Goal: Task Accomplishment & Management: Use online tool/utility

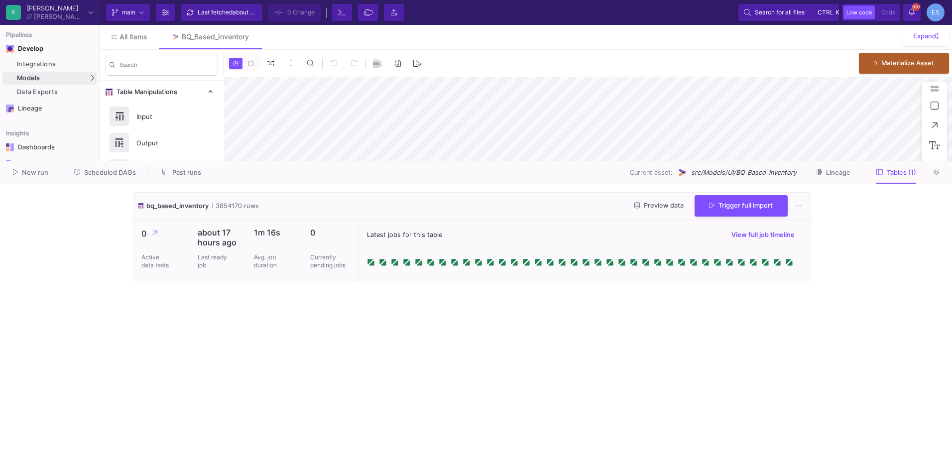
click at [435, 349] on cdk-virtual-scroll-viewport "bq_based_inventory 3854170 rows Preview data Trigger full import 0 Active data …" at bounding box center [476, 322] width 686 height 260
drag, startPoint x: 232, startPoint y: 206, endPoint x: 220, endPoint y: 204, distance: 12.5
click at [220, 204] on span "3854170 rows" at bounding box center [235, 205] width 47 height 9
click at [240, 334] on cdk-virtual-scroll-viewport "bq_based_inventory 3854170 rows Preview data Trigger full import 0 Active data …" at bounding box center [476, 322] width 686 height 260
click at [140, 77] on link "UI-Models" at bounding box center [138, 80] width 74 height 16
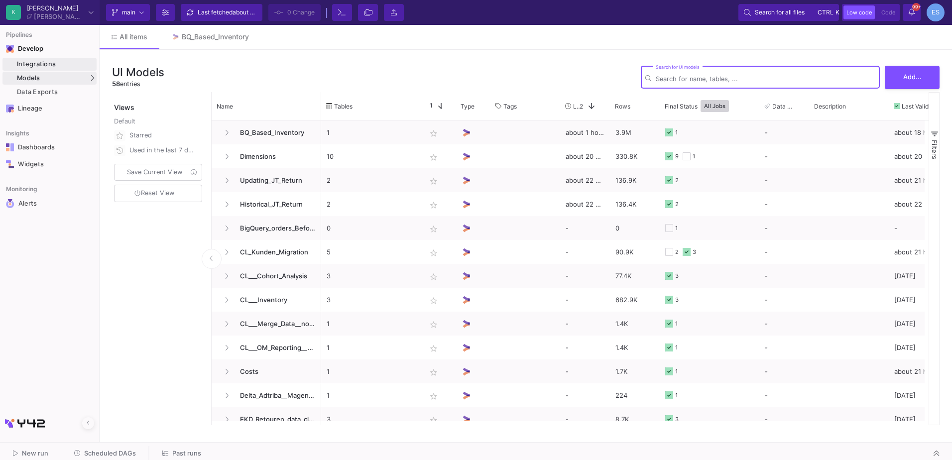
click at [27, 65] on div "Integrations" at bounding box center [55, 64] width 77 height 8
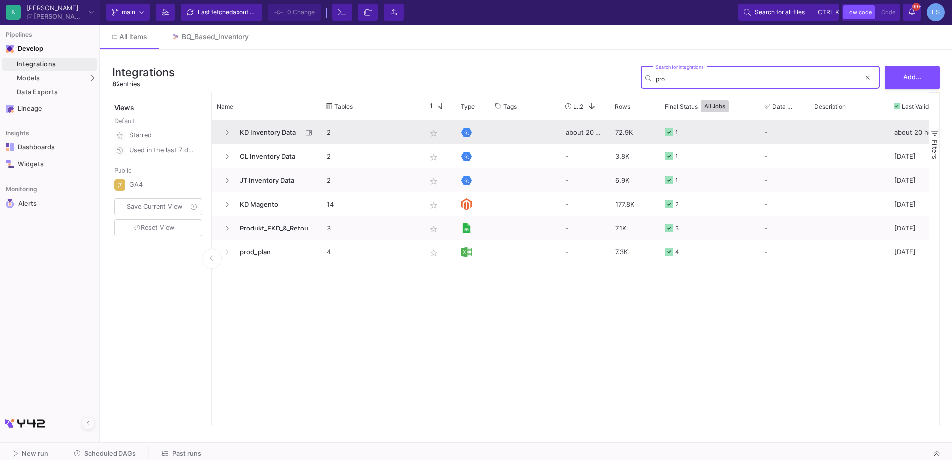
type input "pro"
click at [278, 123] on span "KD Inventory Data" at bounding box center [268, 132] width 68 height 23
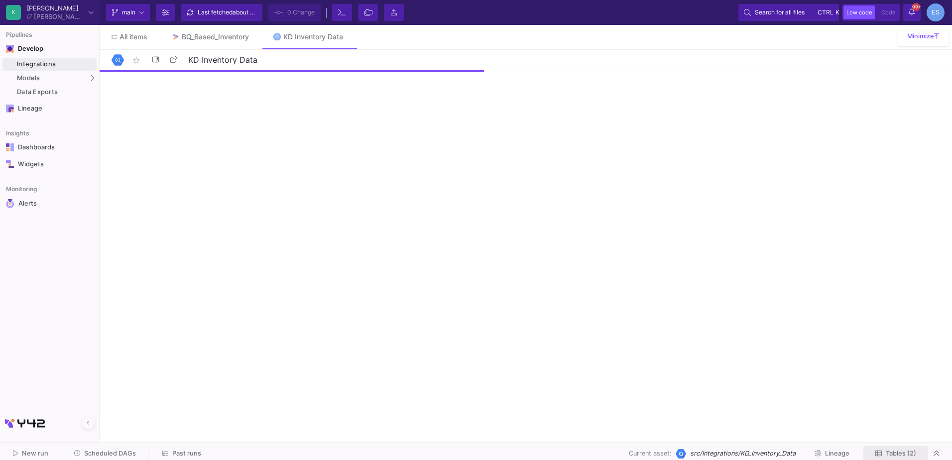
click at [903, 456] on span "Tables (2)" at bounding box center [901, 453] width 30 height 7
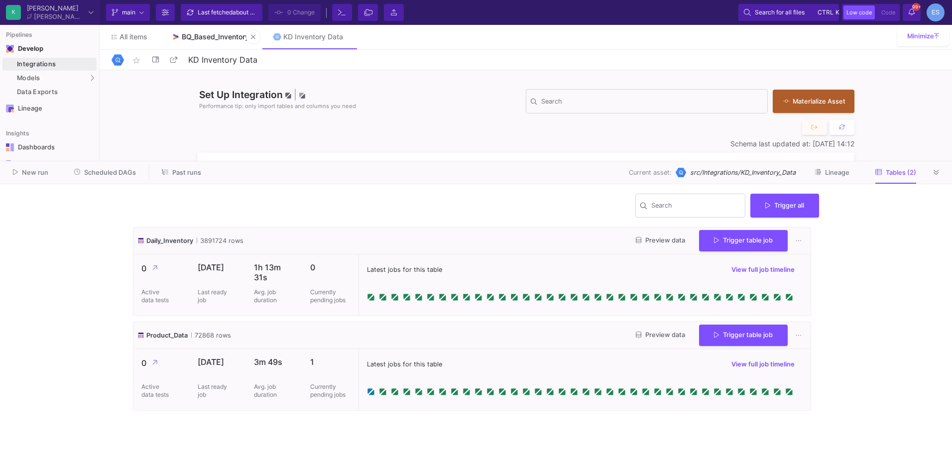
click at [209, 32] on link "BQ_Based_Inventory" at bounding box center [210, 37] width 102 height 24
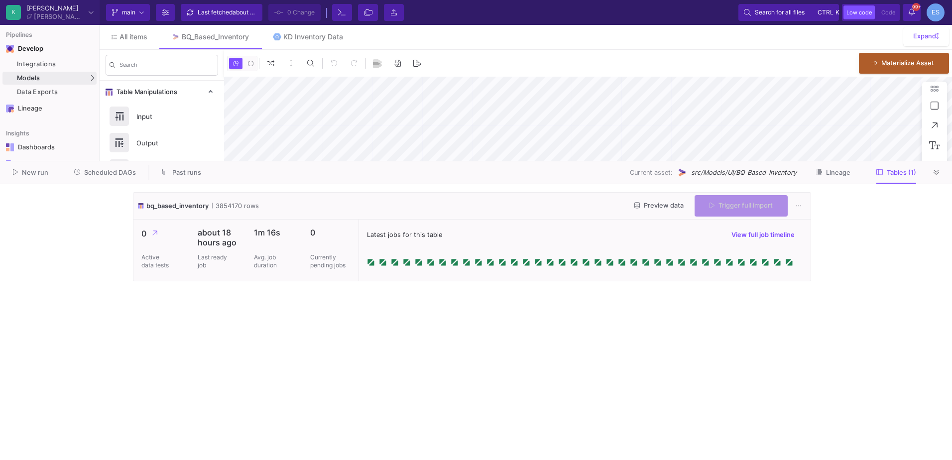
click at [644, 204] on span "Preview data" at bounding box center [658, 205] width 49 height 7
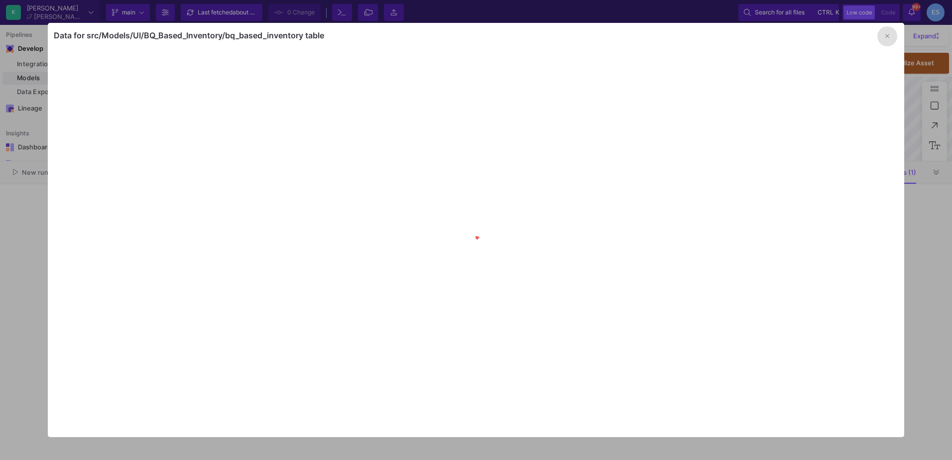
type input "-13"
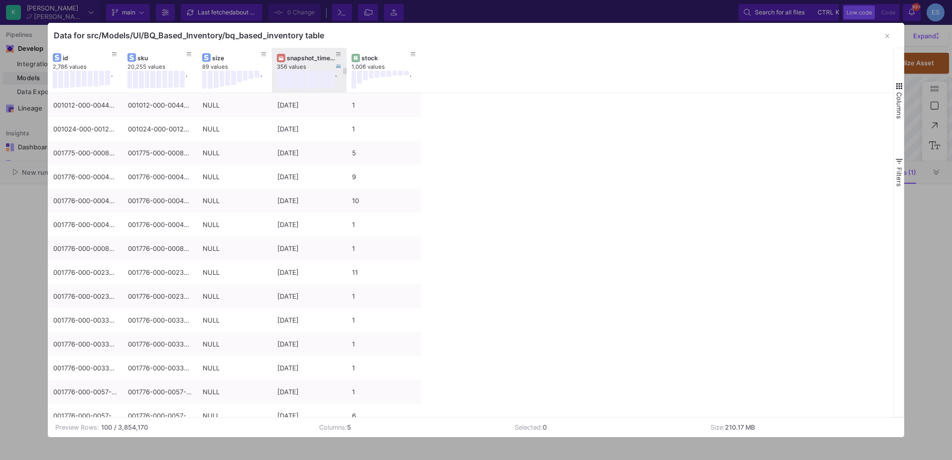
click at [285, 60] on div at bounding box center [282, 58] width 10 height 8
click at [323, 53] on div "snapshot_timestamp" at bounding box center [309, 57] width 65 height 11
click at [311, 59] on div "snapshot_timestamp" at bounding box center [311, 57] width 49 height 7
click at [311, 60] on div "snapshot_timestamp" at bounding box center [311, 57] width 49 height 7
click at [902, 82] on span "button" at bounding box center [899, 86] width 9 height 9
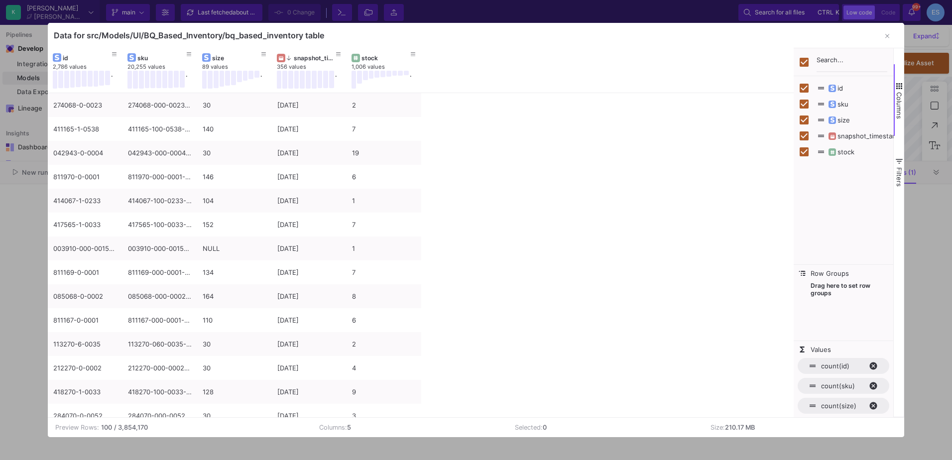
checkbox input "false"
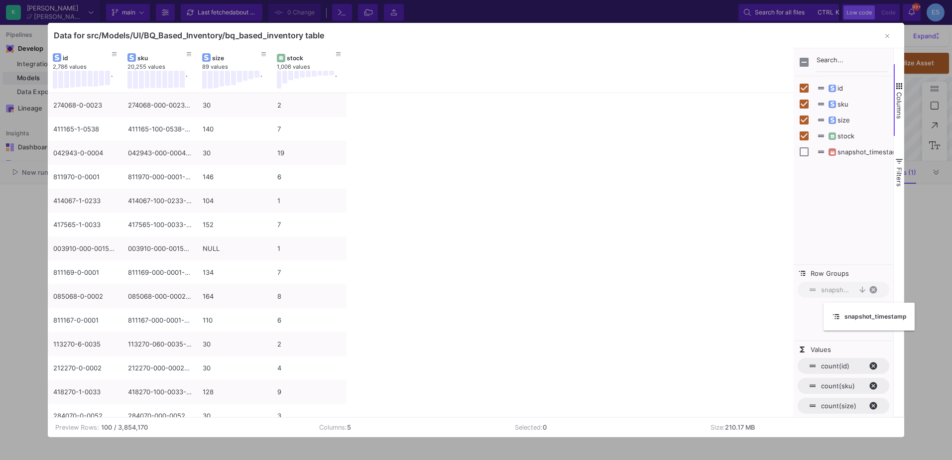
drag, startPoint x: 298, startPoint y: 57, endPoint x: 829, endPoint y: 309, distance: 587.3
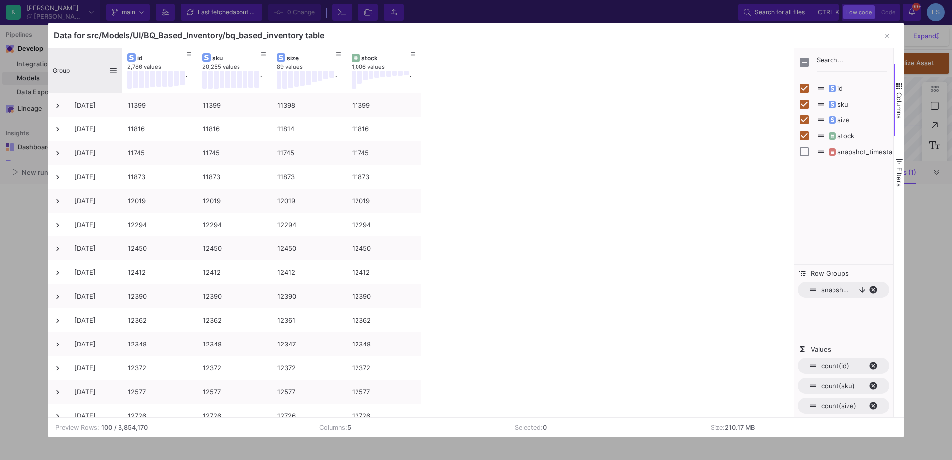
click at [66, 71] on span "Group" at bounding box center [61, 70] width 17 height 7
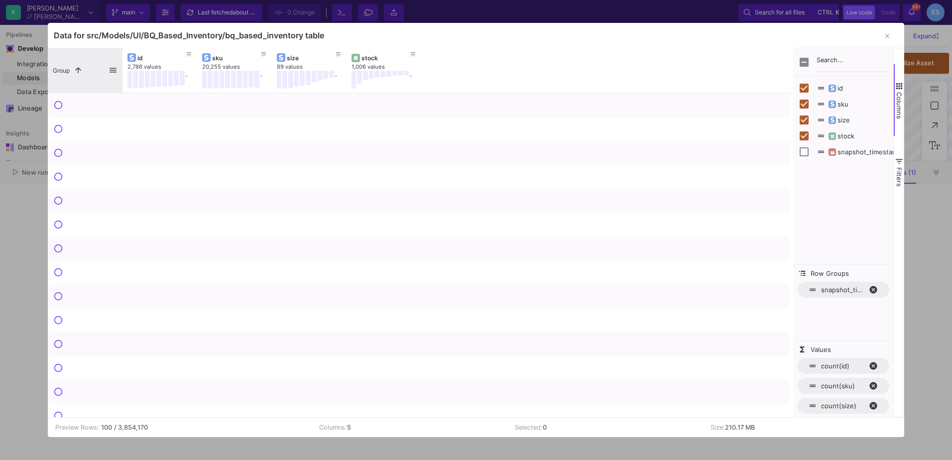
click at [66, 71] on span "Group" at bounding box center [61, 70] width 17 height 7
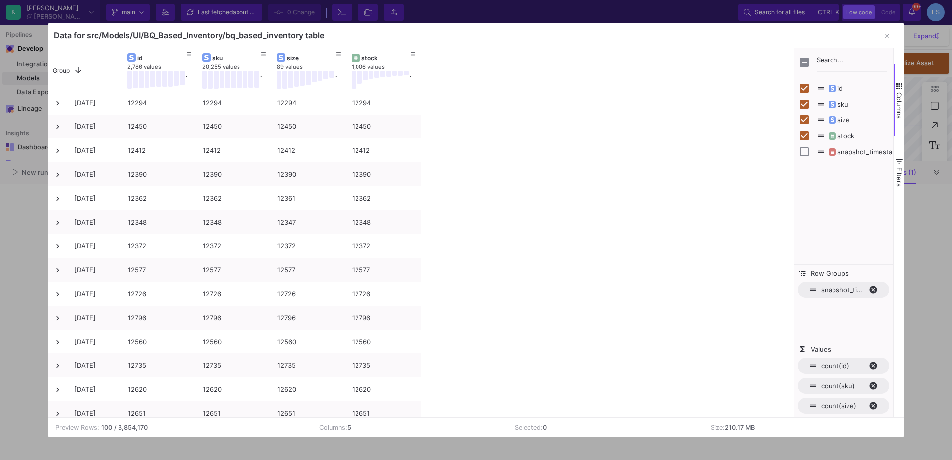
scroll to position [249, 0]
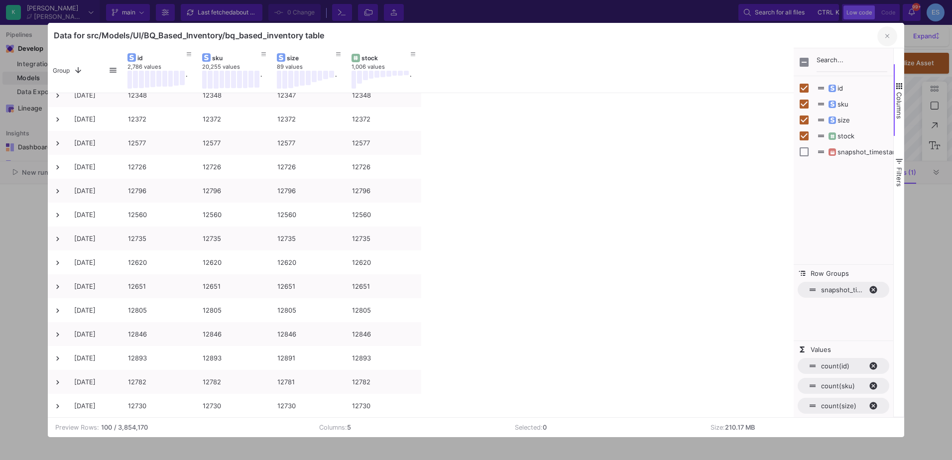
click at [891, 39] on button "button" at bounding box center [887, 36] width 20 height 20
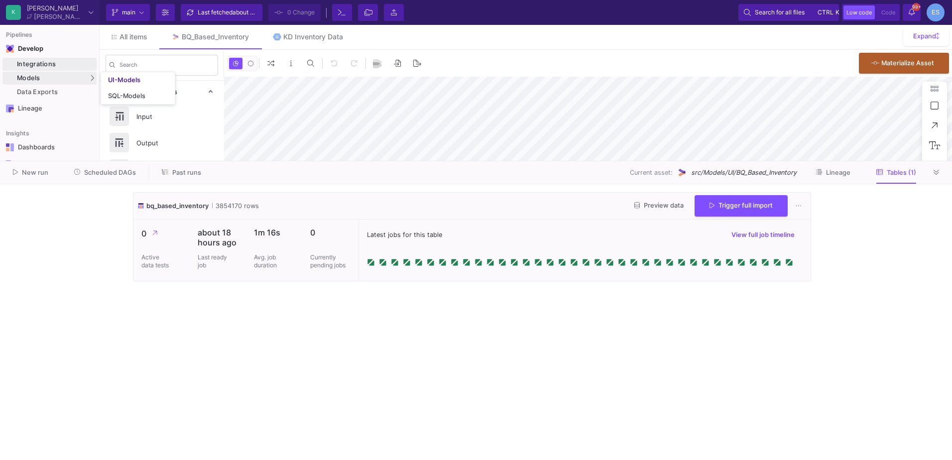
click at [57, 64] on div "Integrations" at bounding box center [55, 64] width 77 height 8
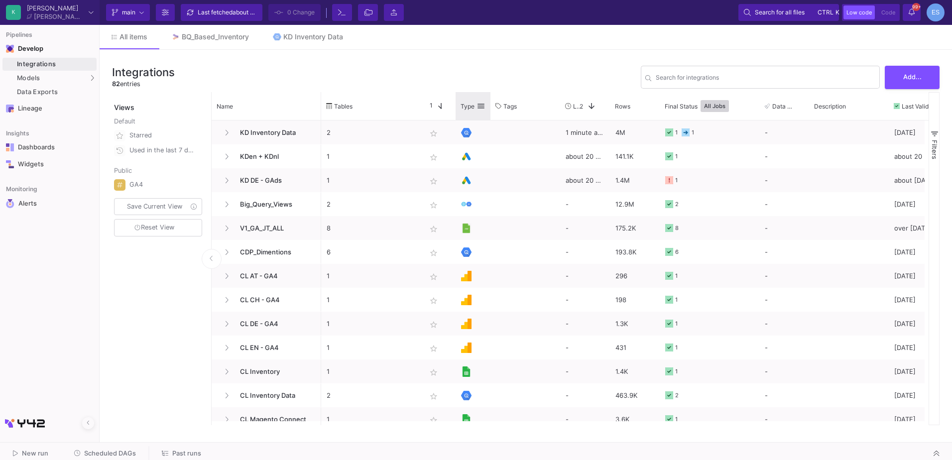
click at [484, 110] on span at bounding box center [481, 106] width 9 height 9
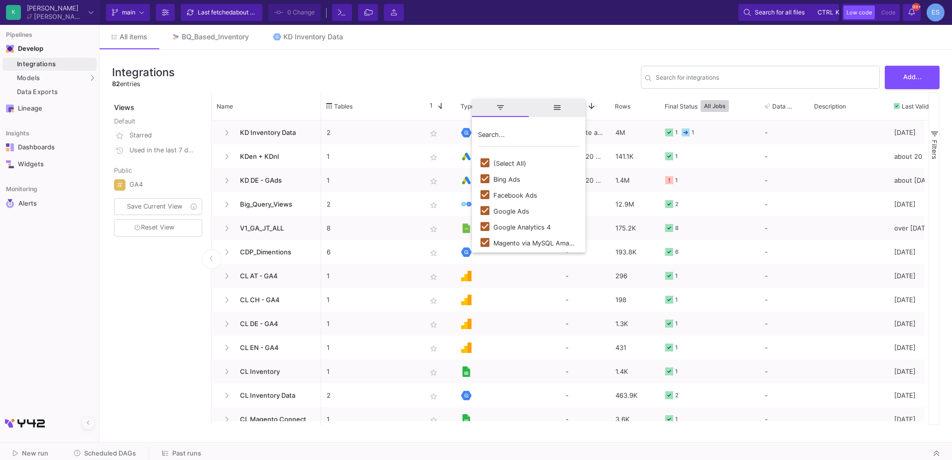
click at [514, 165] on div "(Select All)" at bounding box center [509, 163] width 33 height 7
checkbox input "false"
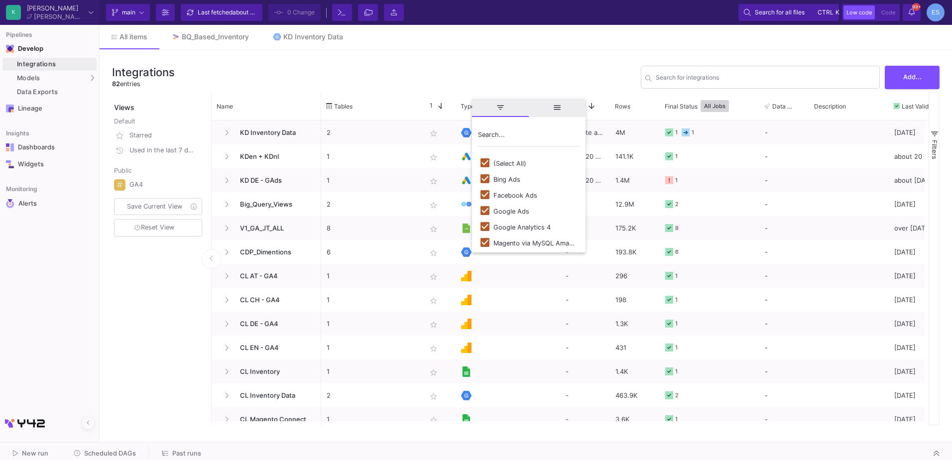
checkbox input "false"
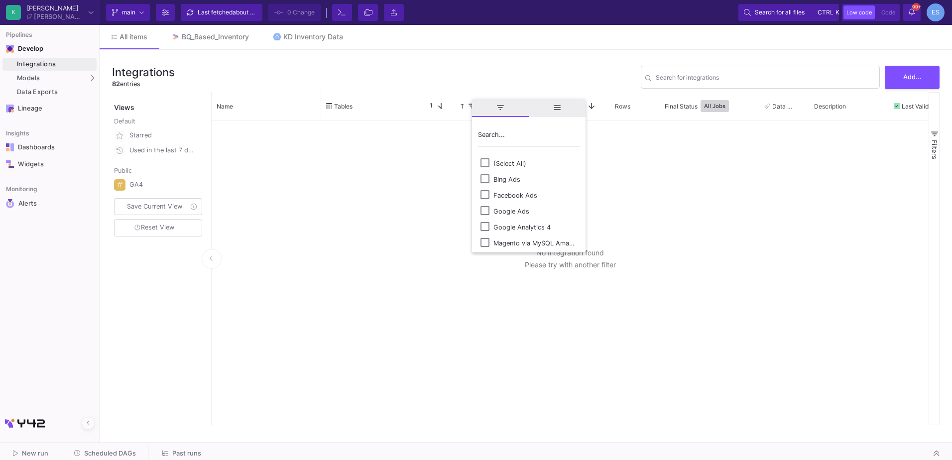
click at [518, 241] on div "Magento via MySQL Amazon RDS" at bounding box center [534, 243] width 82 height 7
checkbox input "true"
checkbox input "false"
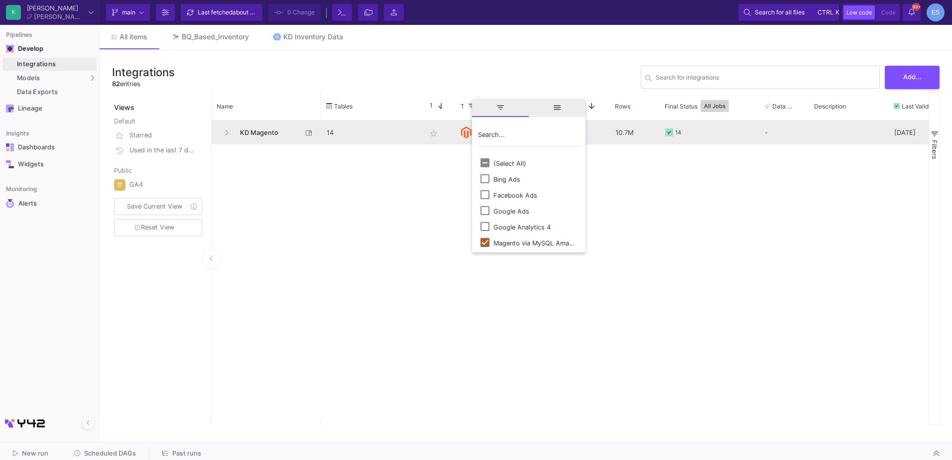
click at [257, 124] on span "KD Magento" at bounding box center [268, 132] width 68 height 23
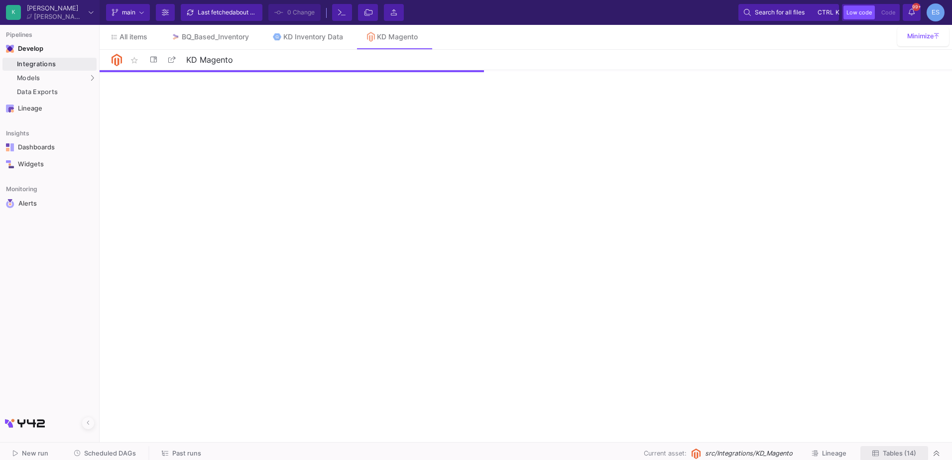
click at [892, 452] on span "Tables (14)" at bounding box center [899, 453] width 33 height 7
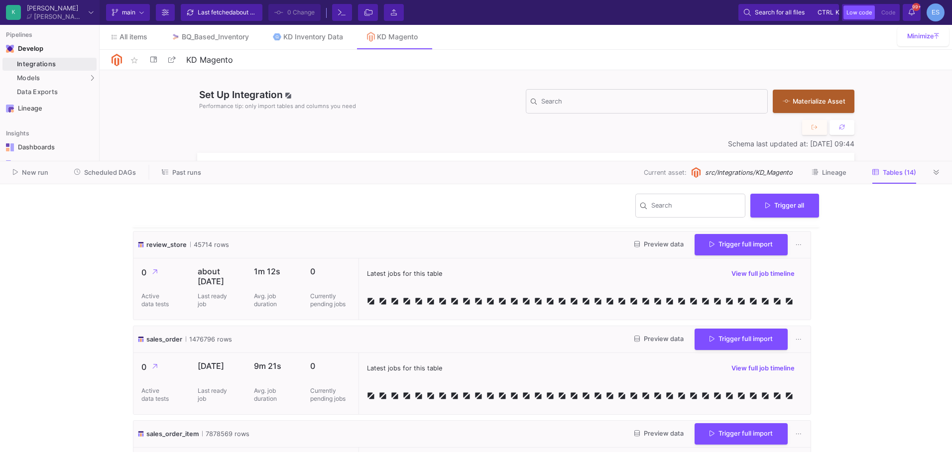
scroll to position [1131, 0]
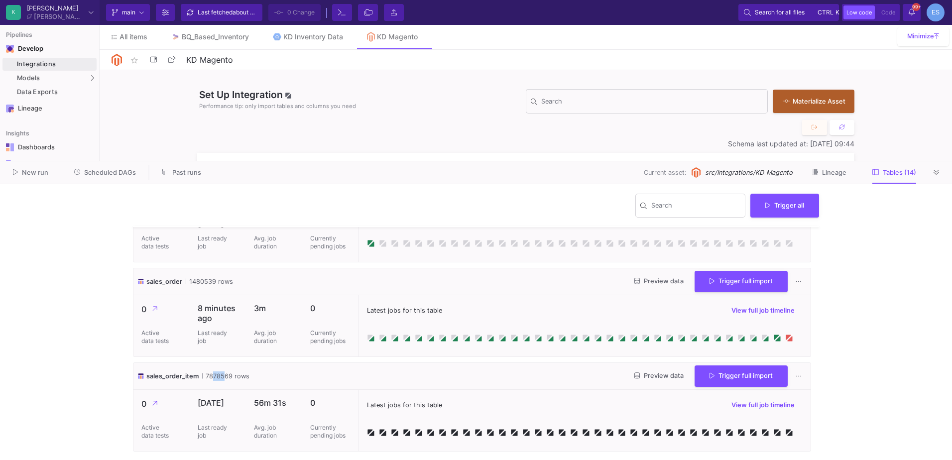
drag, startPoint x: 219, startPoint y: 376, endPoint x: 209, endPoint y: 375, distance: 10.5
click at [209, 375] on span "7878569 rows" at bounding box center [225, 375] width 47 height 9
drag, startPoint x: 207, startPoint y: 373, endPoint x: 232, endPoint y: 375, distance: 24.9
click at [232, 375] on span "7897597 rows" at bounding box center [225, 375] width 47 height 9
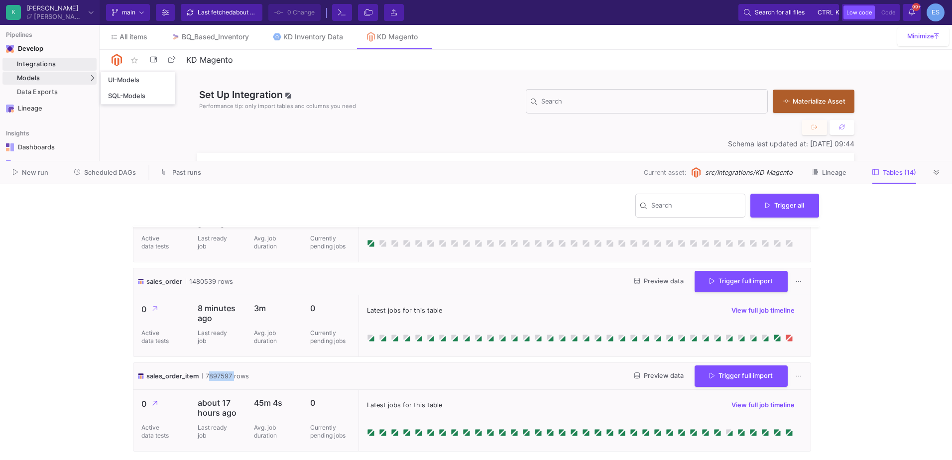
click at [54, 74] on div "Models" at bounding box center [49, 78] width 94 height 13
click at [129, 75] on link "UI-Models" at bounding box center [138, 80] width 74 height 16
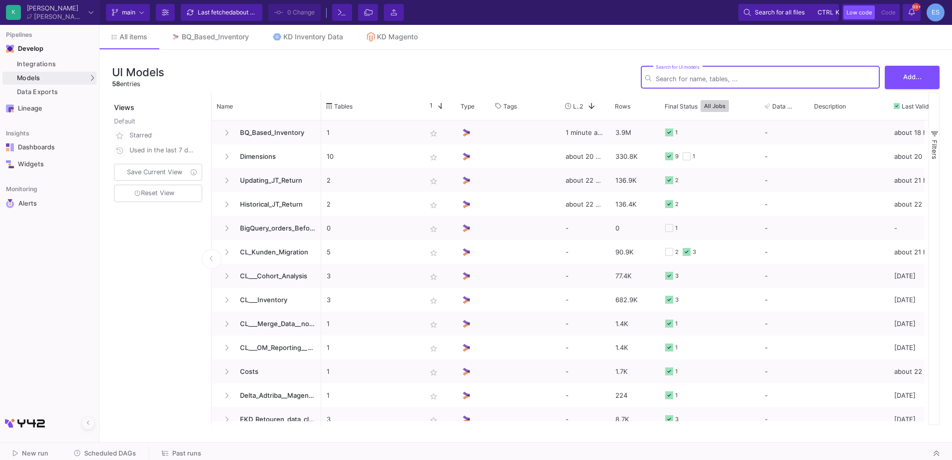
click at [825, 79] on input "Search for UI models" at bounding box center [766, 78] width 220 height 7
click at [934, 79] on button "Add..." at bounding box center [912, 76] width 55 height 23
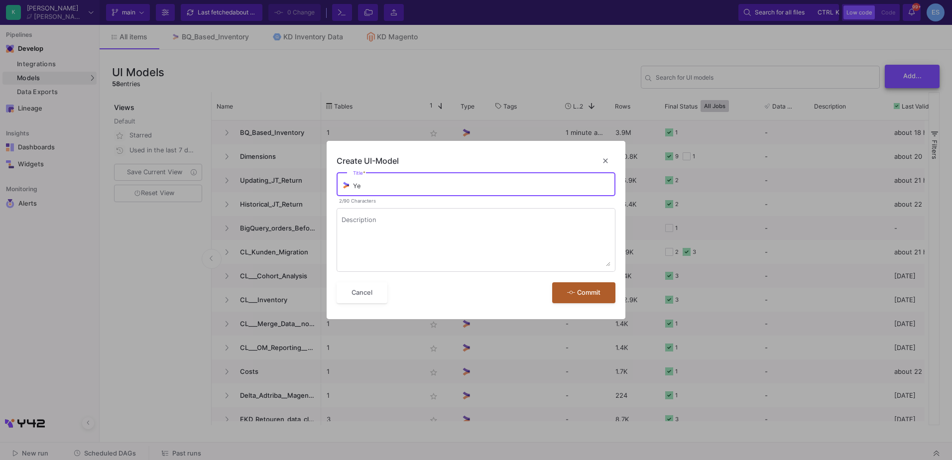
type input "Y"
type input "Magento_sales"
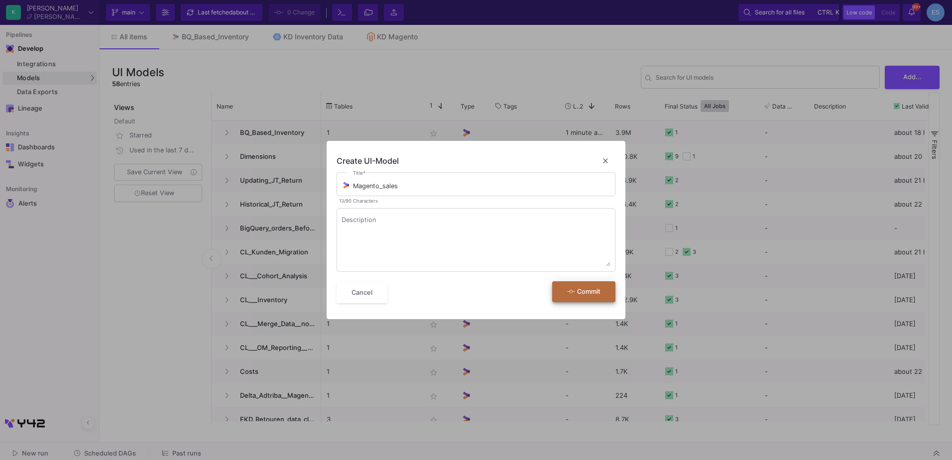
click at [592, 297] on button "Commit" at bounding box center [583, 291] width 63 height 21
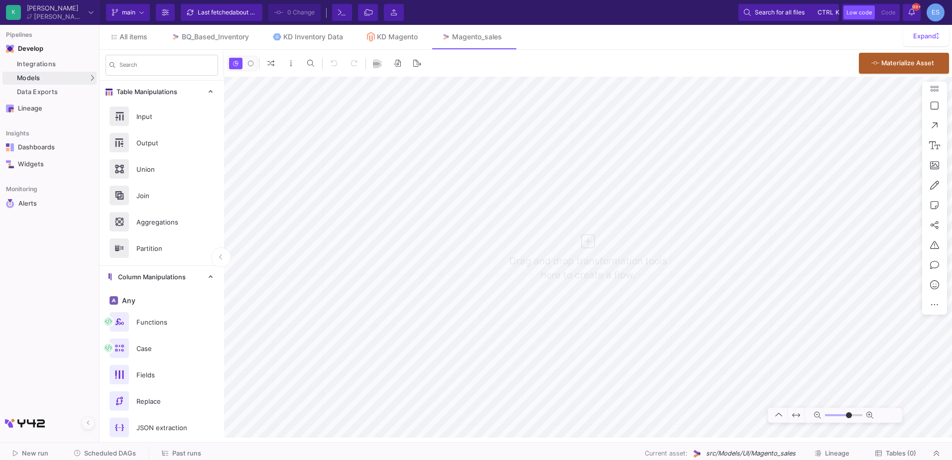
type input "0"
click at [171, 116] on div "Input" at bounding box center [164, 116] width 69 height 15
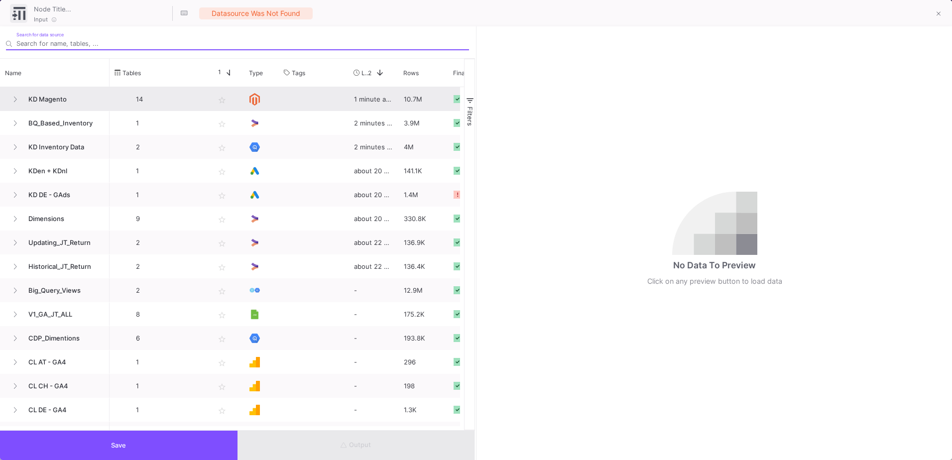
click at [47, 103] on span "KD Magento" at bounding box center [63, 99] width 82 height 23
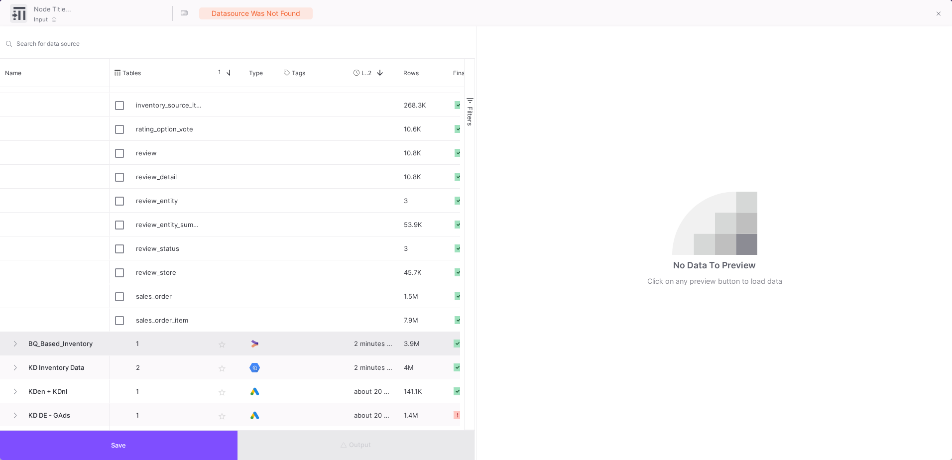
scroll to position [199, 0]
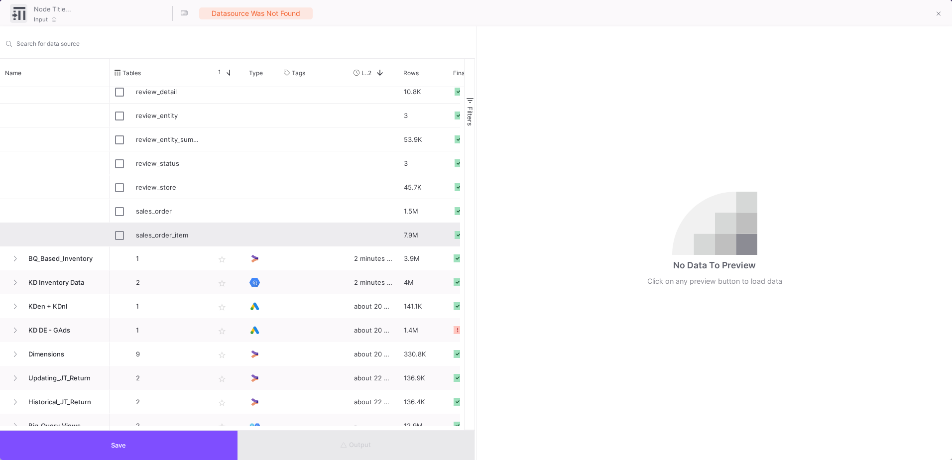
click at [155, 233] on div "sales_order_item" at bounding box center [170, 235] width 68 height 23
type input "sales_order_item"
checkbox input "true"
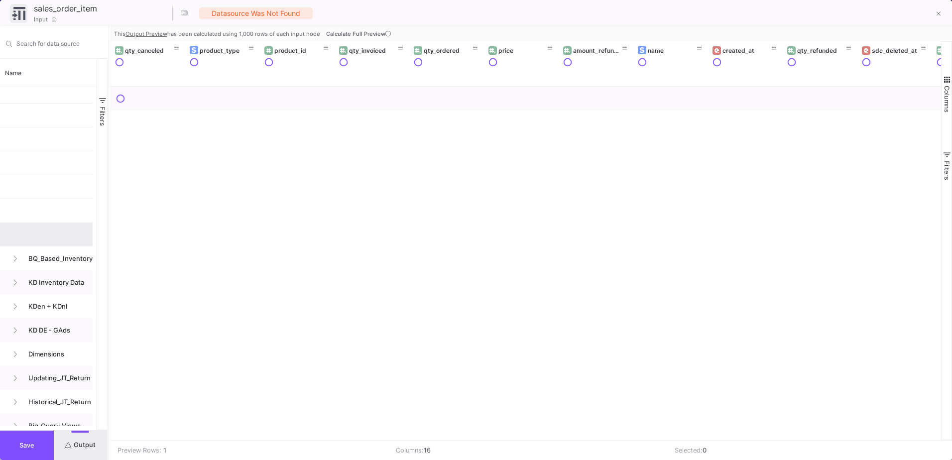
scroll to position [0, 0]
drag, startPoint x: 475, startPoint y: 309, endPoint x: 108, endPoint y: 320, distance: 367.7
click at [108, 320] on div at bounding box center [109, 243] width 2 height 434
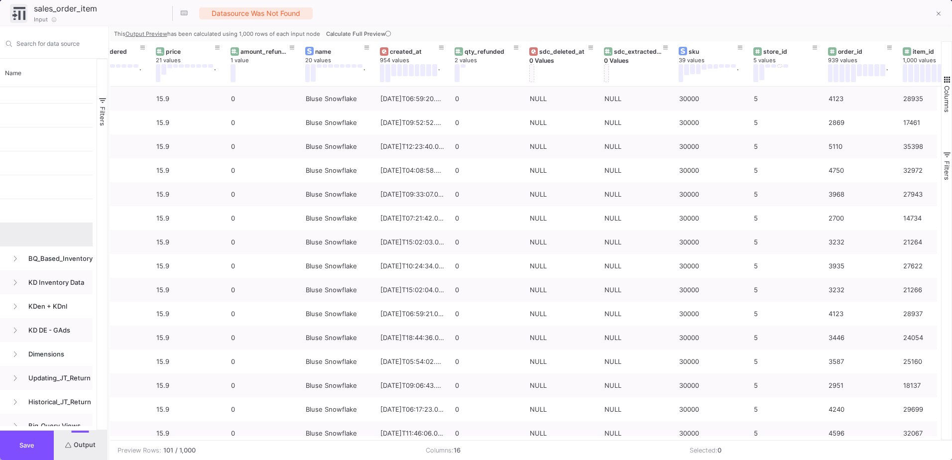
scroll to position [0, 367]
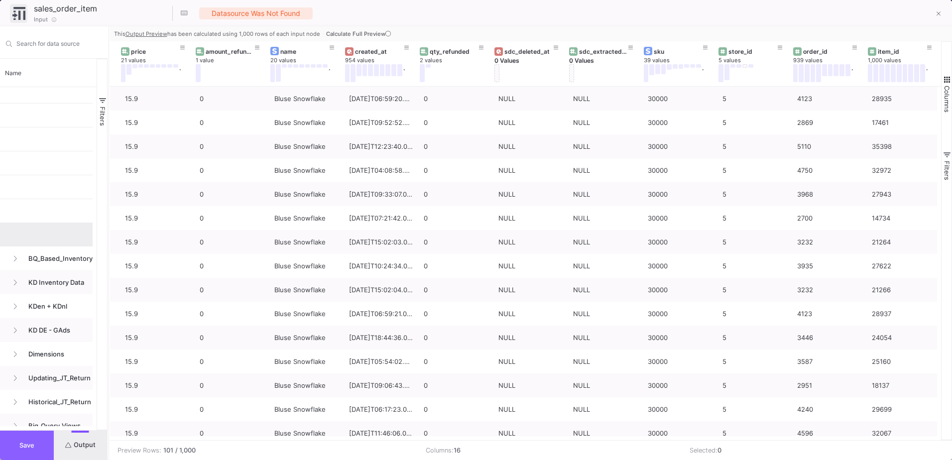
click at [24, 439] on button "Save" at bounding box center [27, 445] width 54 height 29
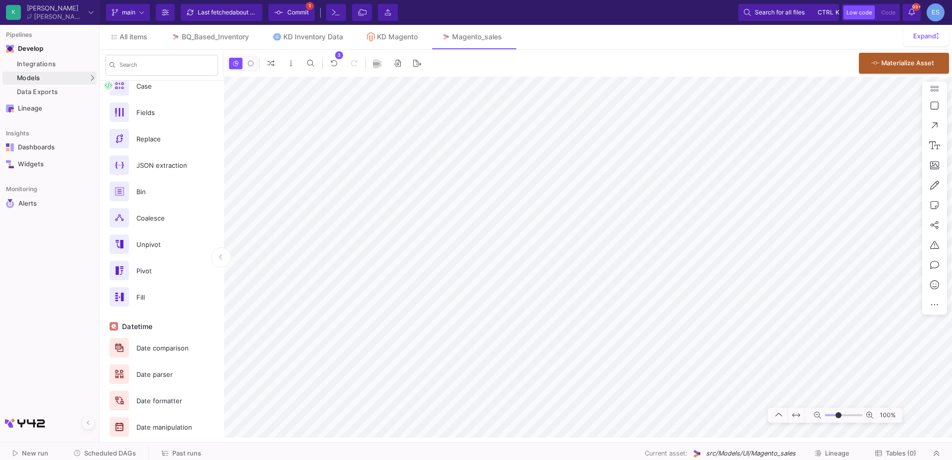
scroll to position [478, 0]
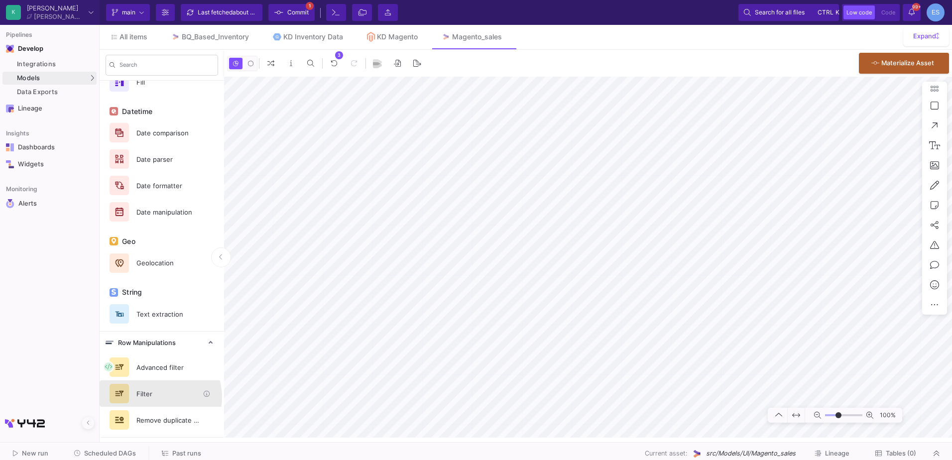
click at [155, 397] on div "Filter" at bounding box center [164, 393] width 69 height 15
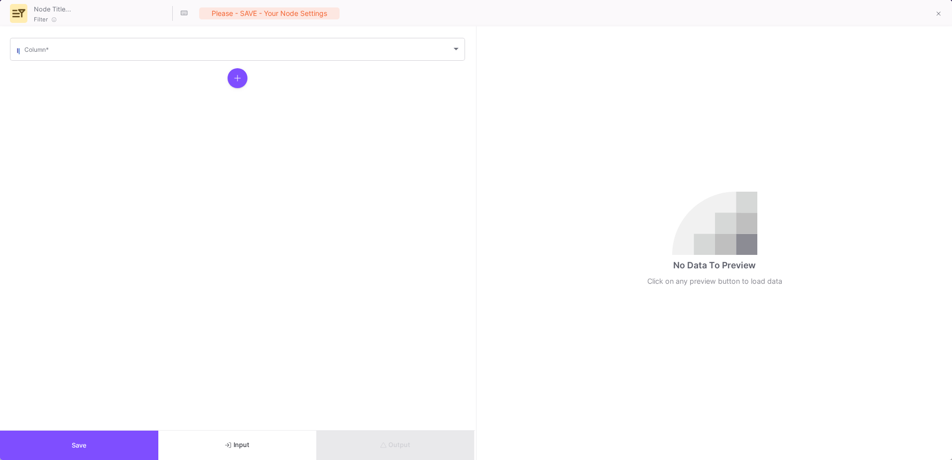
click at [88, 62] on mat-form-field "Column *" at bounding box center [237, 49] width 455 height 26
click at [89, 53] on span at bounding box center [237, 50] width 427 height 7
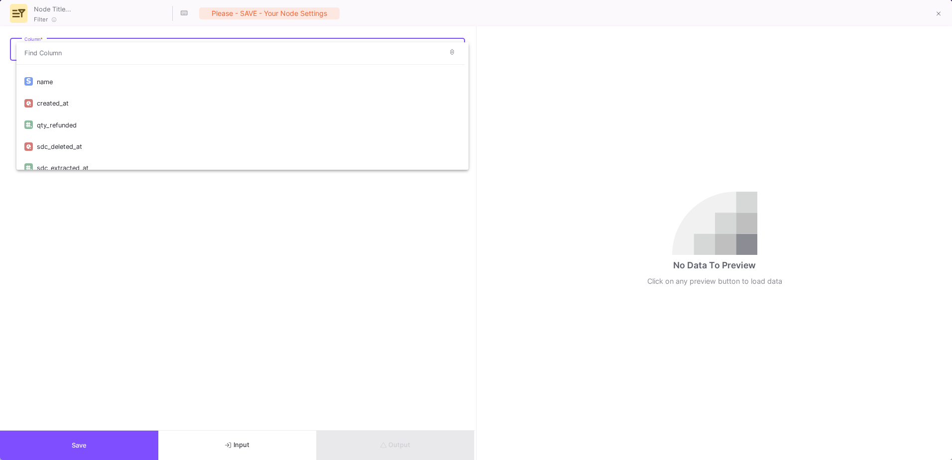
scroll to position [138, 0]
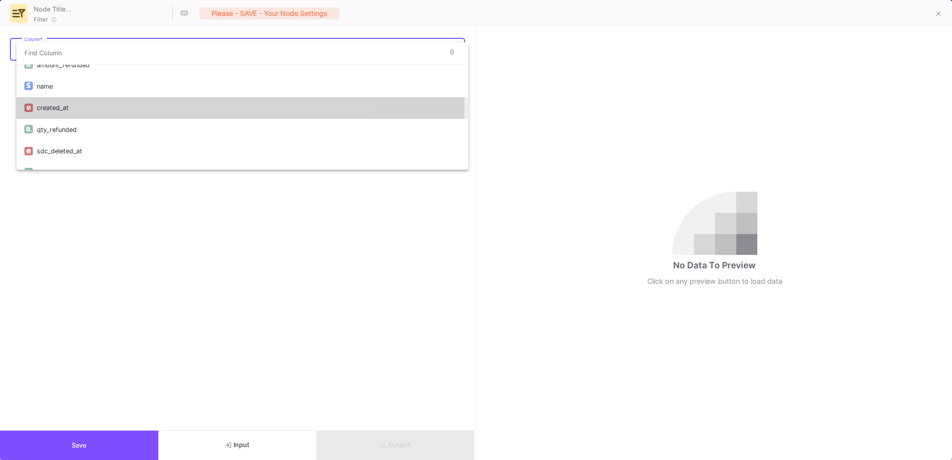
click at [102, 105] on div "created_at" at bounding box center [249, 107] width 424 height 21
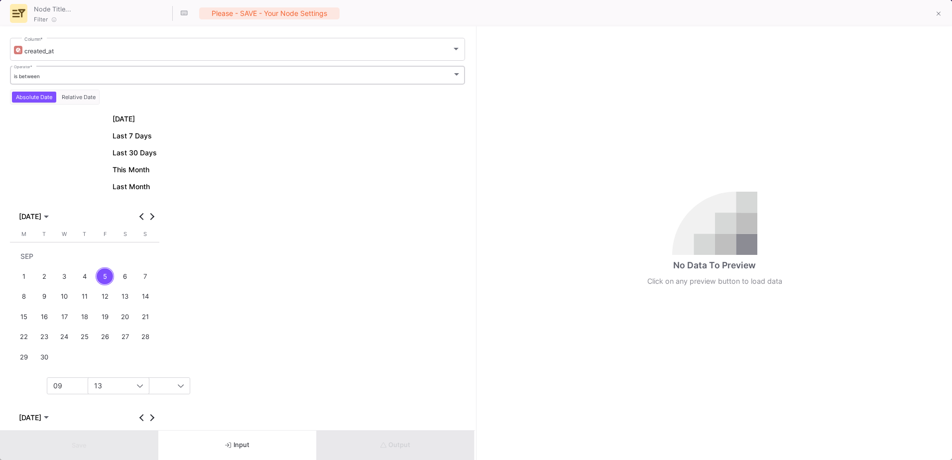
click at [157, 76] on div "is between" at bounding box center [233, 76] width 439 height 6
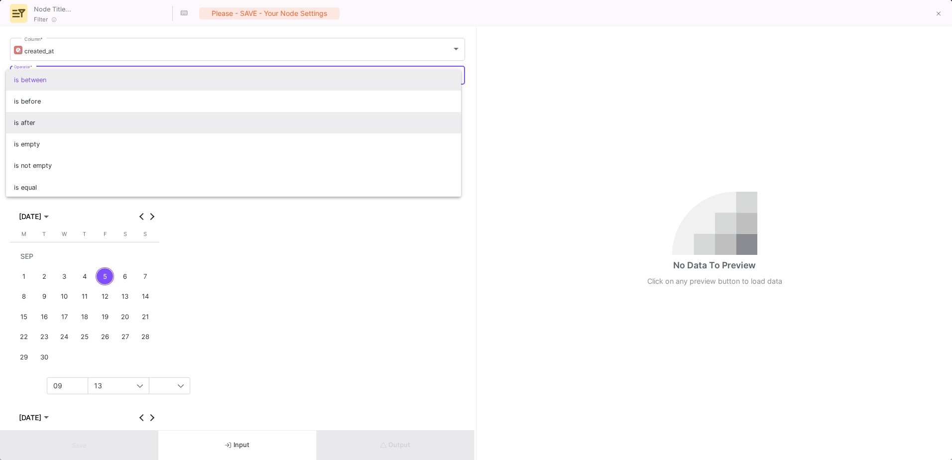
click at [137, 117] on span "is after" at bounding box center [234, 122] width 440 height 21
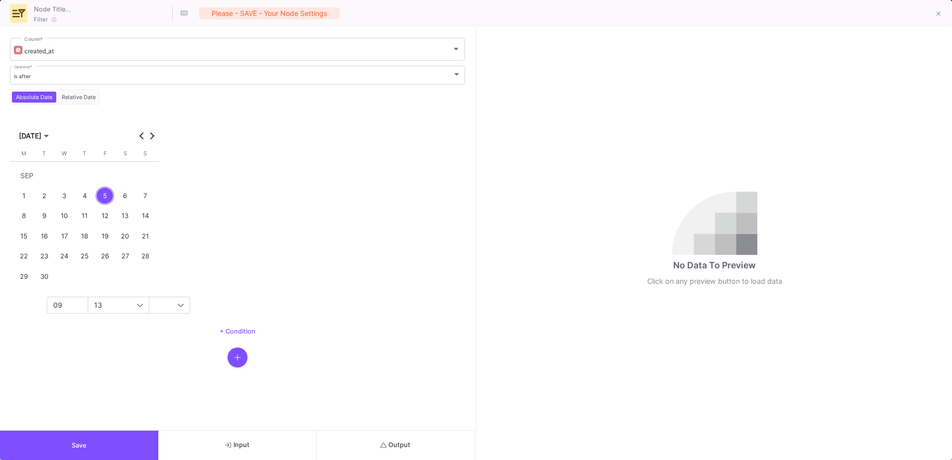
click at [345, 212] on div "[DATE] [DATE] [DATE] M [DATE] T [DATE] W [DATE] T [DATE] F [DATE] S [DATE] S [D…" at bounding box center [237, 216] width 455 height 207
click at [41, 134] on span "[DATE]" at bounding box center [30, 136] width 22 height 8
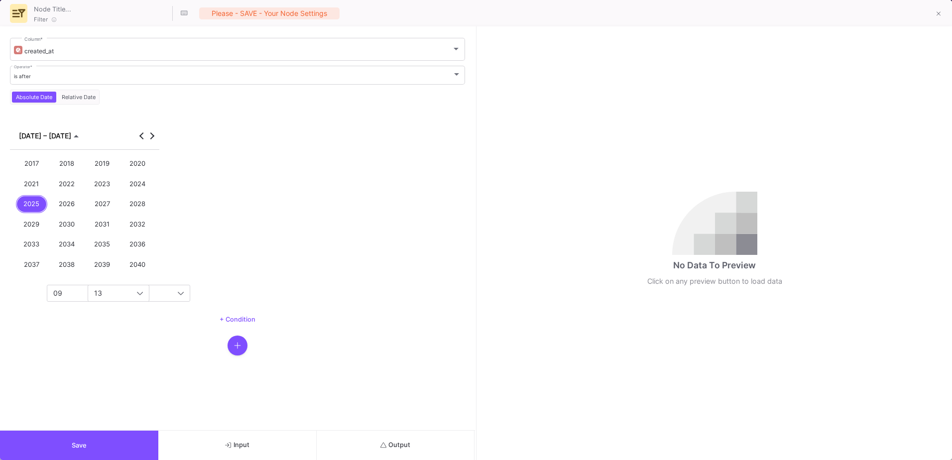
click at [154, 185] on button "2024" at bounding box center [137, 184] width 35 height 20
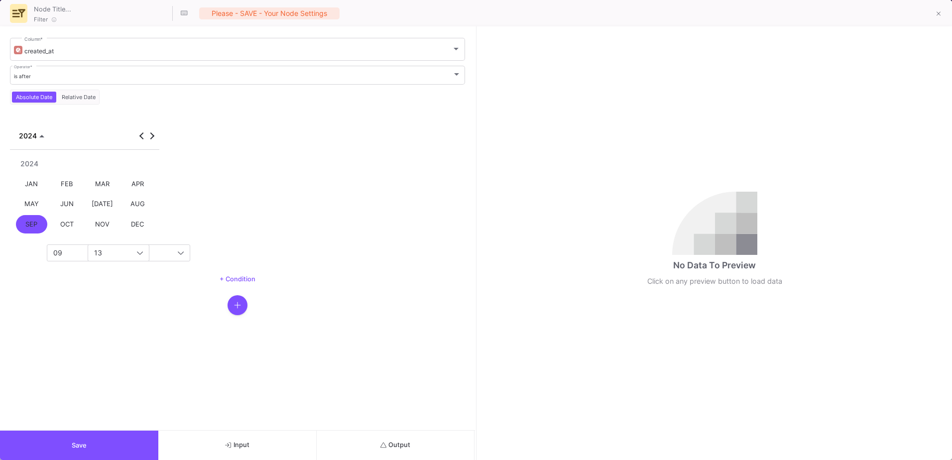
click at [32, 185] on div "JAN" at bounding box center [32, 184] width 32 height 18
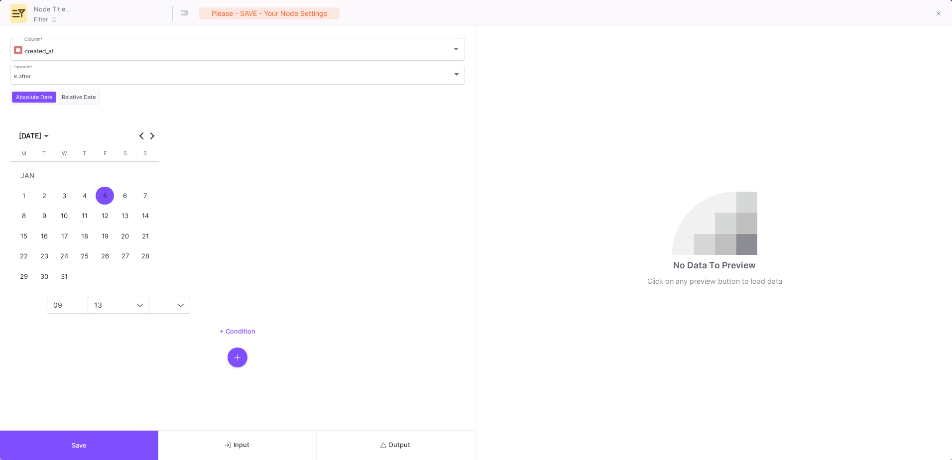
click at [26, 199] on div "1" at bounding box center [24, 196] width 18 height 18
click at [62, 297] on div "09" at bounding box center [98, 305] width 103 height 17
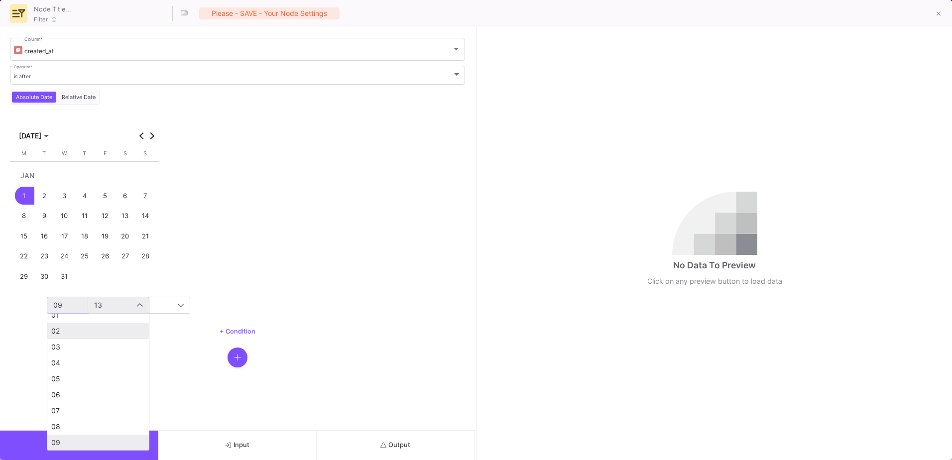
scroll to position [0, 0]
click at [78, 326] on span "00" at bounding box center [98, 324] width 94 height 8
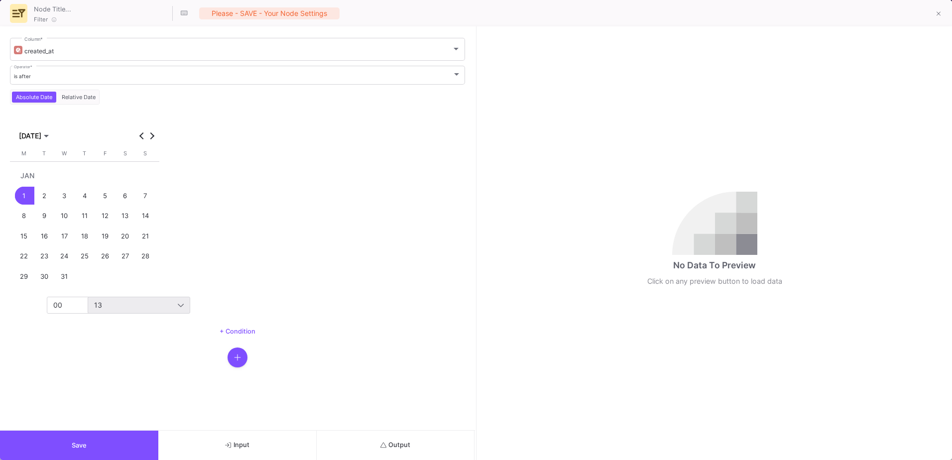
click at [114, 309] on div "13" at bounding box center [139, 305] width 90 height 16
click at [112, 323] on span "00" at bounding box center [139, 324] width 94 height 8
click at [102, 354] on div at bounding box center [237, 358] width 455 height 20
click at [437, 454] on button "Output" at bounding box center [396, 445] width 158 height 29
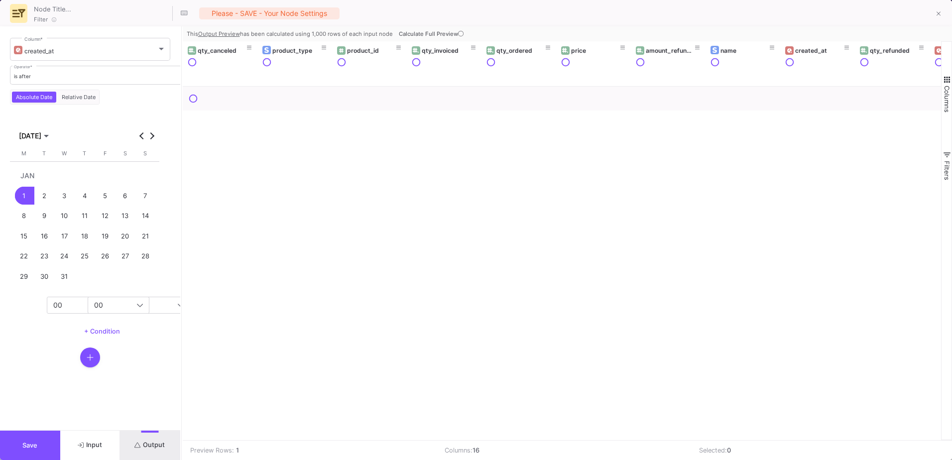
drag, startPoint x: 477, startPoint y: 376, endPoint x: 182, endPoint y: 366, distance: 294.9
click at [182, 366] on div at bounding box center [181, 243] width 2 height 434
click at [456, 34] on span "Calculate Full Preview" at bounding box center [432, 33] width 67 height 7
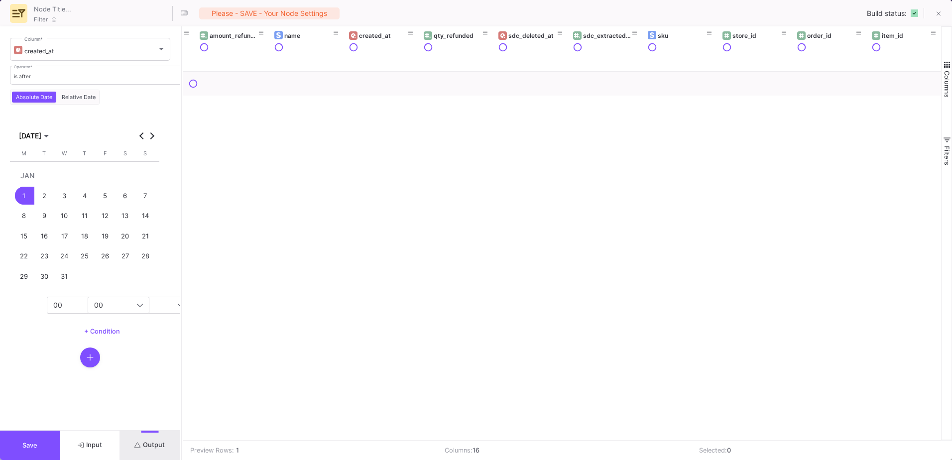
scroll to position [0, 436]
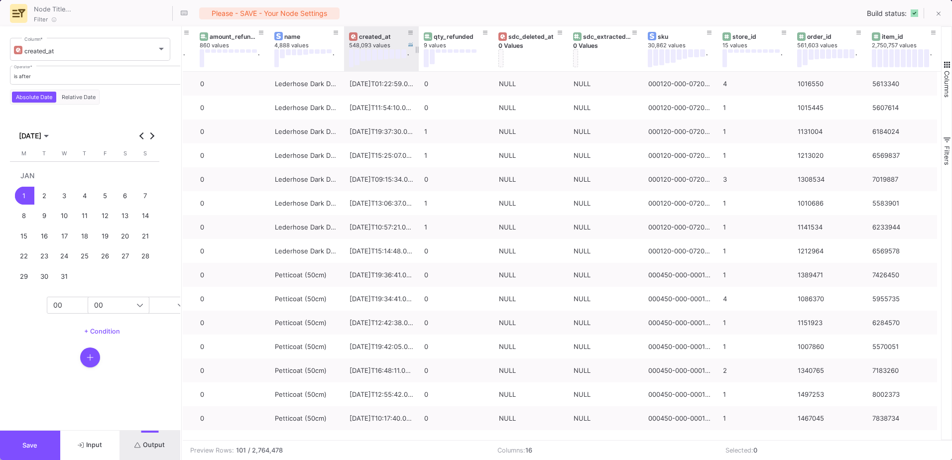
click at [382, 40] on div "created_at" at bounding box center [383, 36] width 49 height 7
click at [35, 446] on span "Save" at bounding box center [29, 445] width 15 height 7
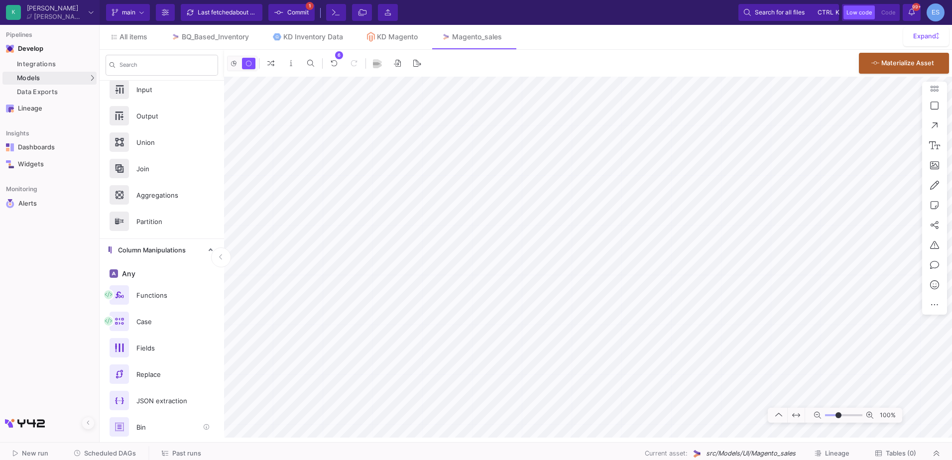
scroll to position [0, 0]
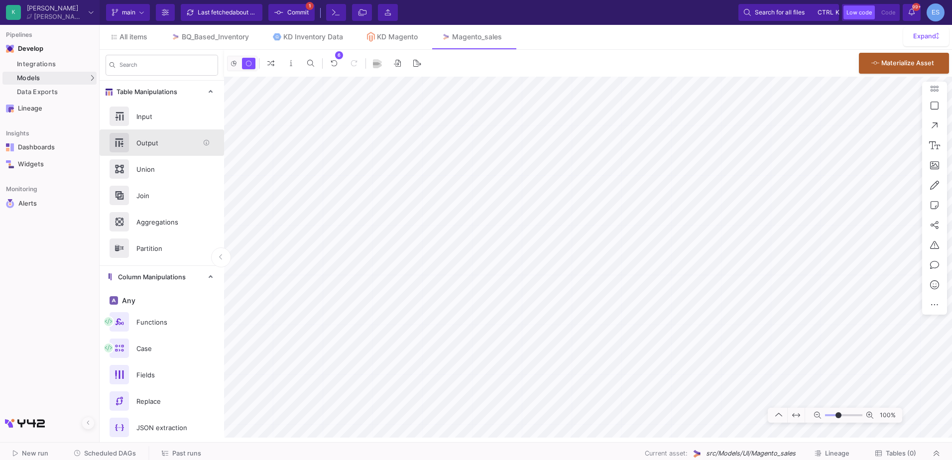
click at [163, 136] on div "Output" at bounding box center [164, 142] width 69 height 15
click at [933, 219] on div "100%" at bounding box center [588, 257] width 728 height 361
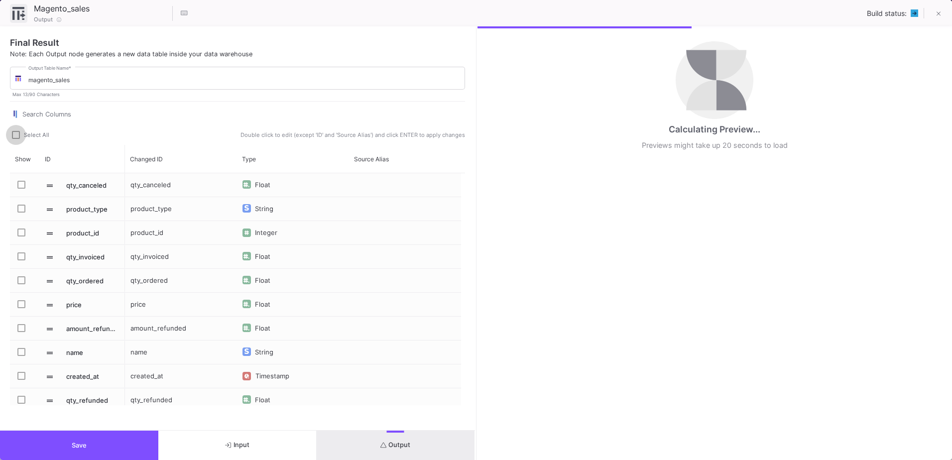
click at [33, 136] on span "Select All" at bounding box center [36, 134] width 25 height 7
click at [16, 139] on input "Select All" at bounding box center [15, 139] width 0 height 0
checkbox input "true"
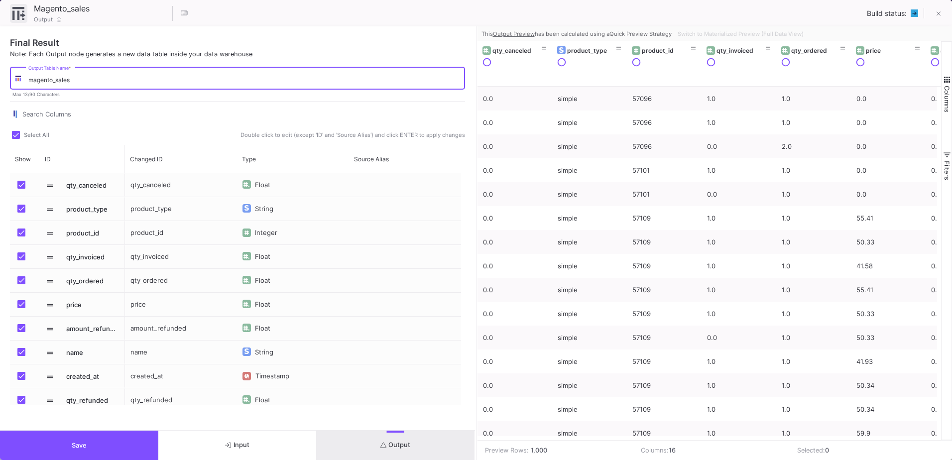
click at [76, 80] on input "magento_sales" at bounding box center [244, 79] width 432 height 7
drag, startPoint x: 121, startPoint y: 82, endPoint x: 71, endPoint y: 80, distance: 50.3
click at [71, 80] on input "magento_sales_after2024" at bounding box center [244, 79] width 432 height 7
type input "magento_sales_after2024"
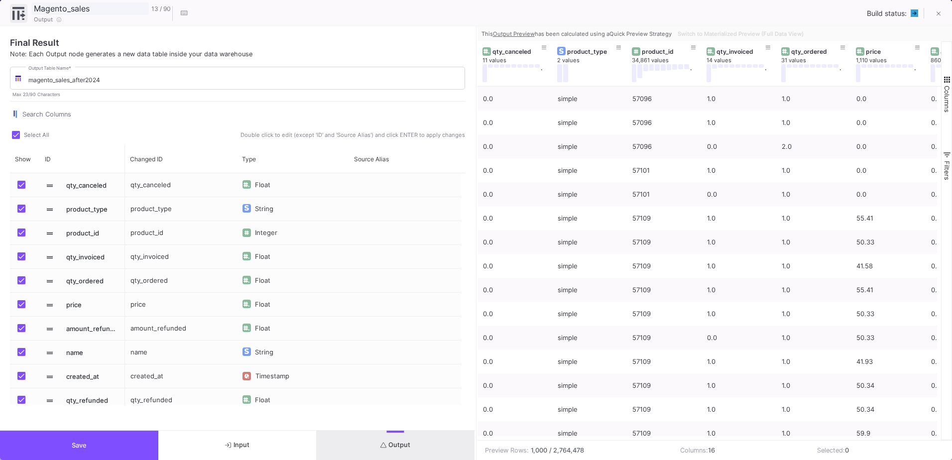
paste input "_after2024"
type input "Magento_sales_after2024"
click at [94, 446] on button "Save" at bounding box center [79, 445] width 158 height 29
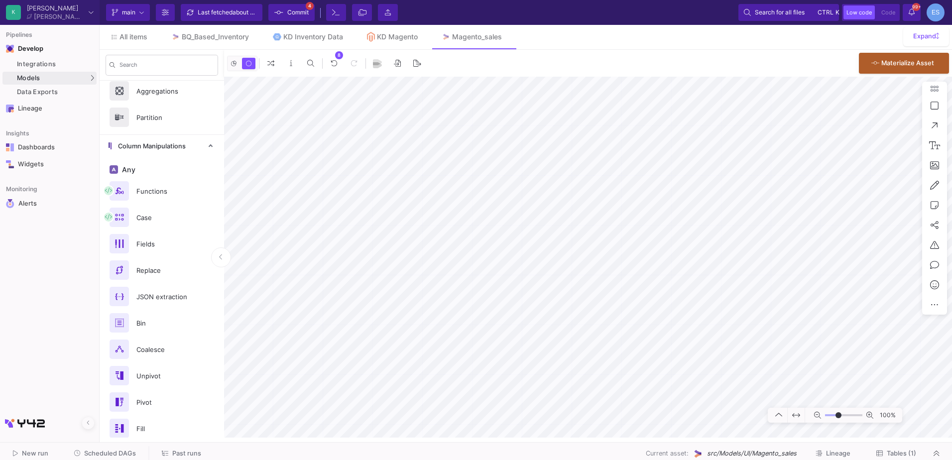
scroll to position [478, 0]
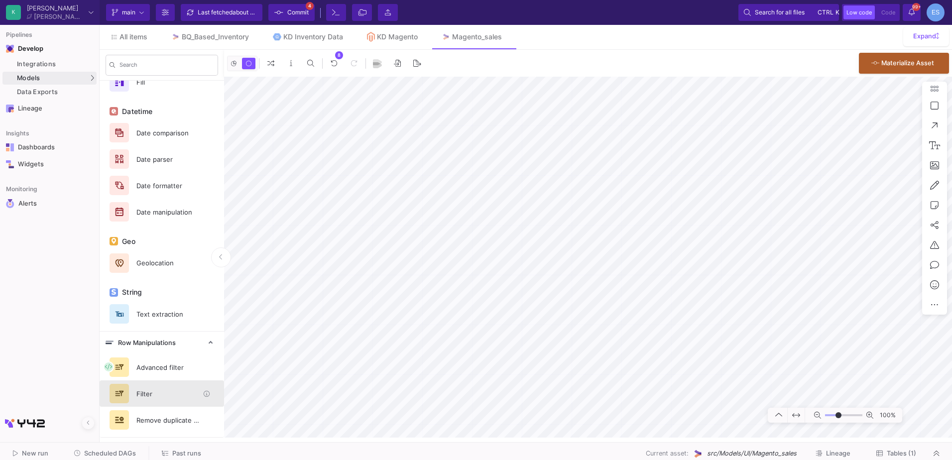
click at [163, 395] on div "Filter" at bounding box center [164, 393] width 69 height 15
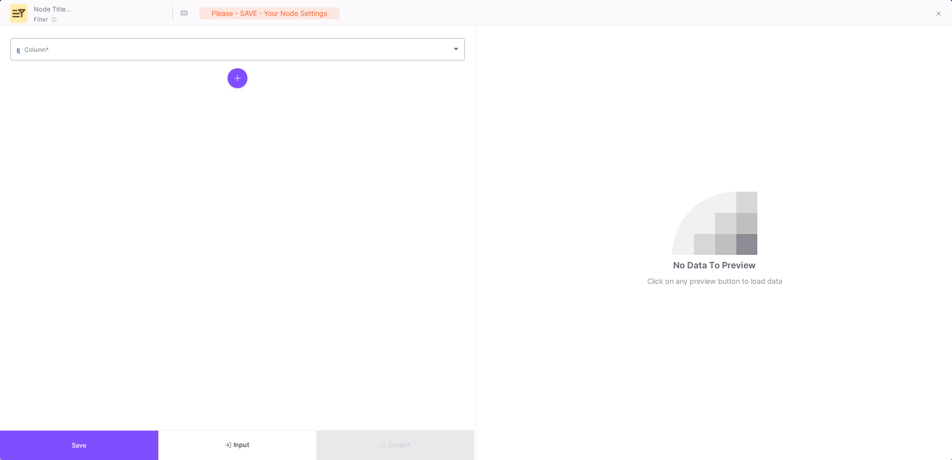
click at [41, 56] on div "Column *" at bounding box center [242, 48] width 436 height 24
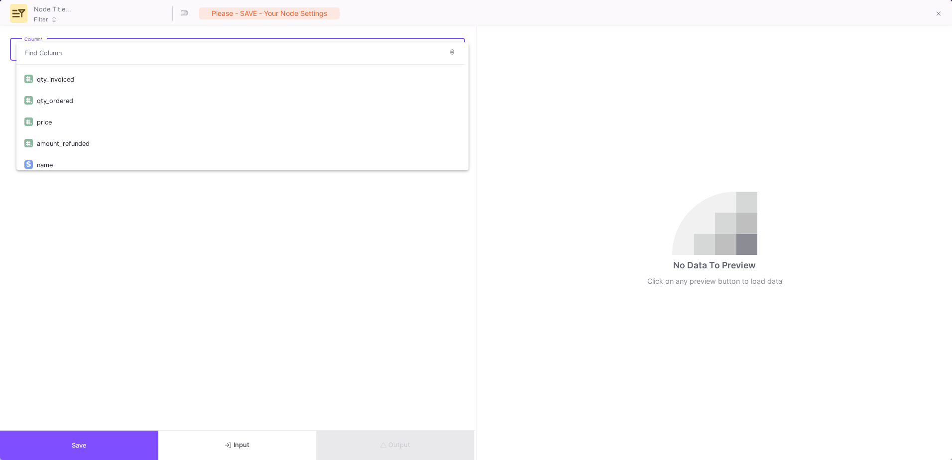
scroll to position [149, 0]
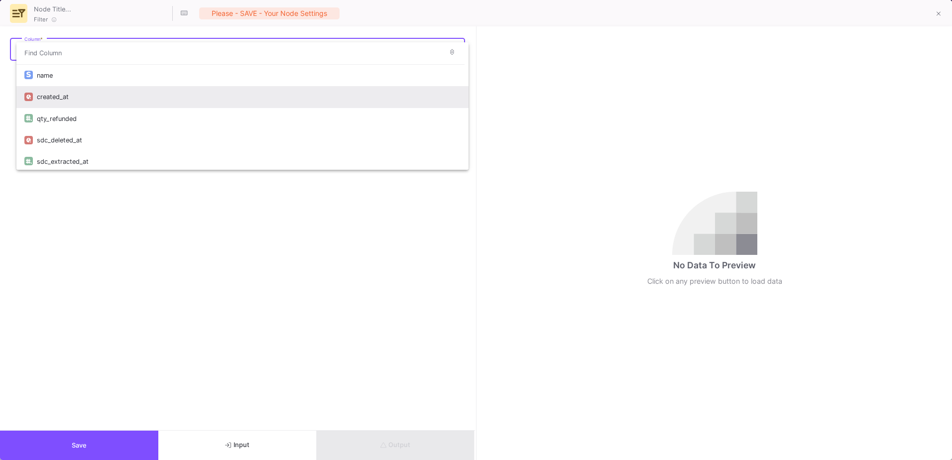
click at [73, 89] on div "created_at" at bounding box center [249, 96] width 424 height 21
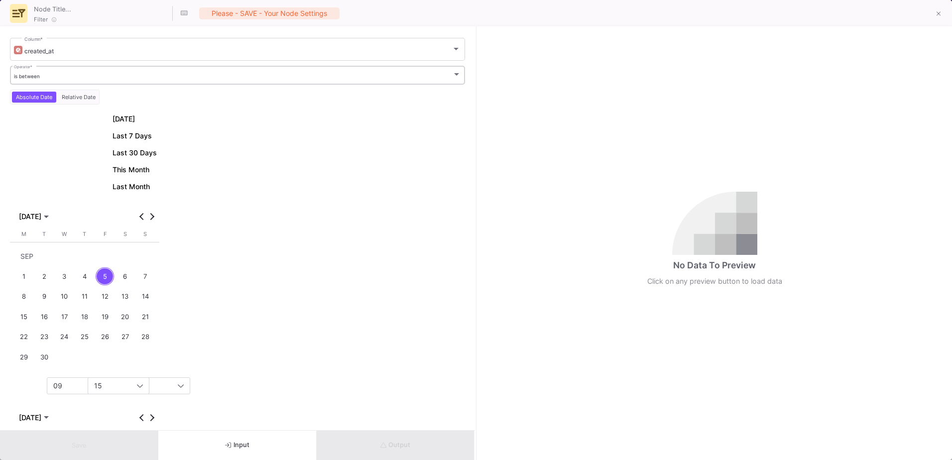
click at [68, 71] on div "is between Operator *" at bounding box center [238, 74] width 448 height 20
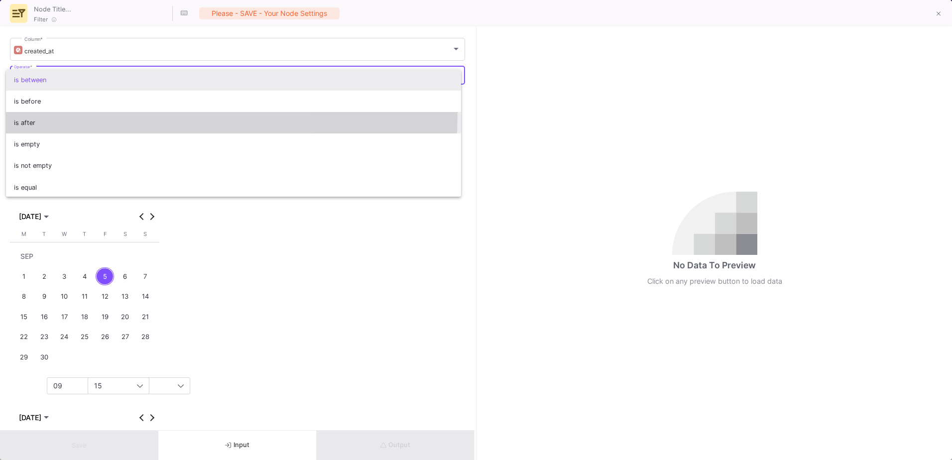
click at [69, 113] on span "is after" at bounding box center [234, 122] width 440 height 21
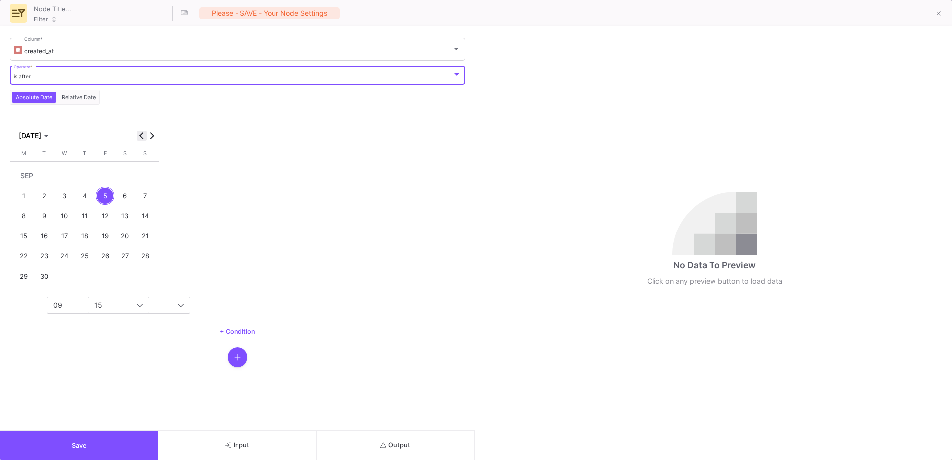
click at [144, 136] on button "Previous month" at bounding box center [142, 136] width 10 height 10
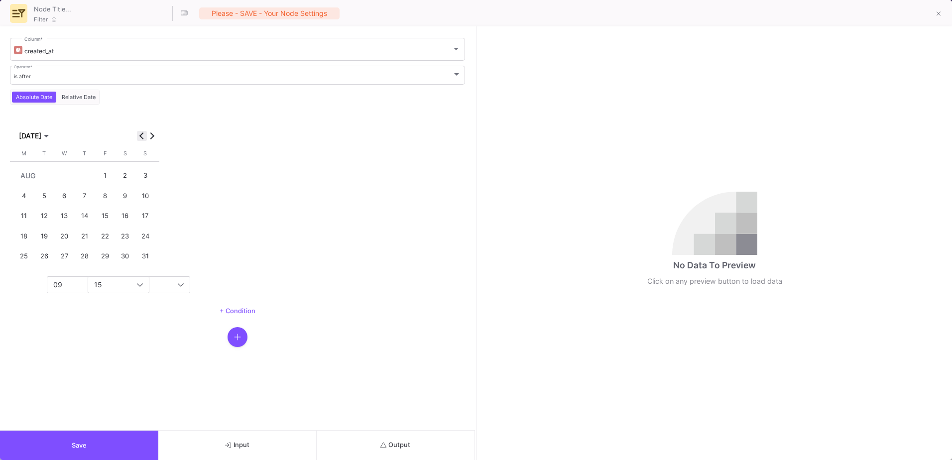
click at [144, 136] on button "Previous month" at bounding box center [142, 136] width 10 height 10
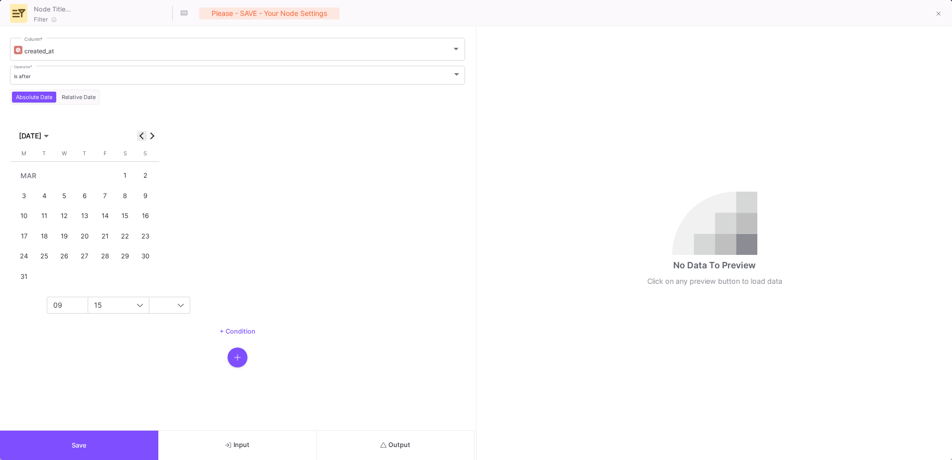
click at [144, 136] on button "Previous month" at bounding box center [142, 136] width 10 height 10
click at [64, 195] on div "1" at bounding box center [64, 196] width 18 height 18
click at [76, 302] on div "09" at bounding box center [95, 305] width 84 height 8
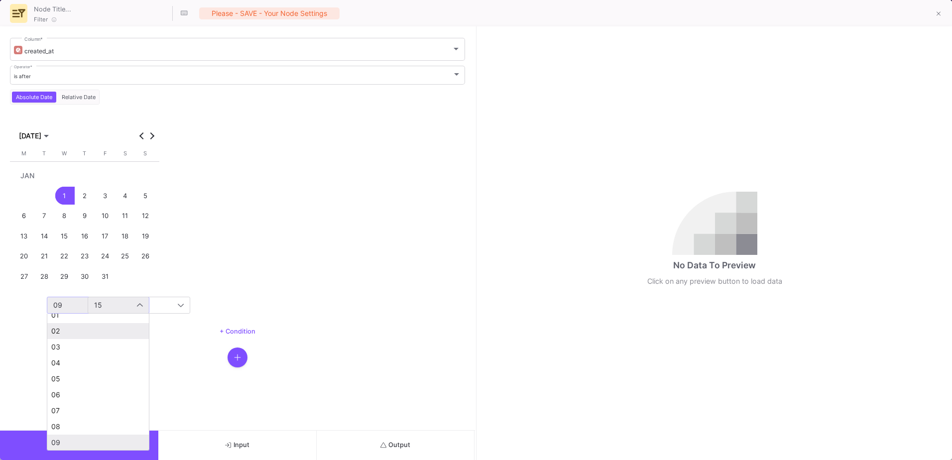
scroll to position [0, 0]
click at [76, 325] on span "00" at bounding box center [98, 324] width 94 height 8
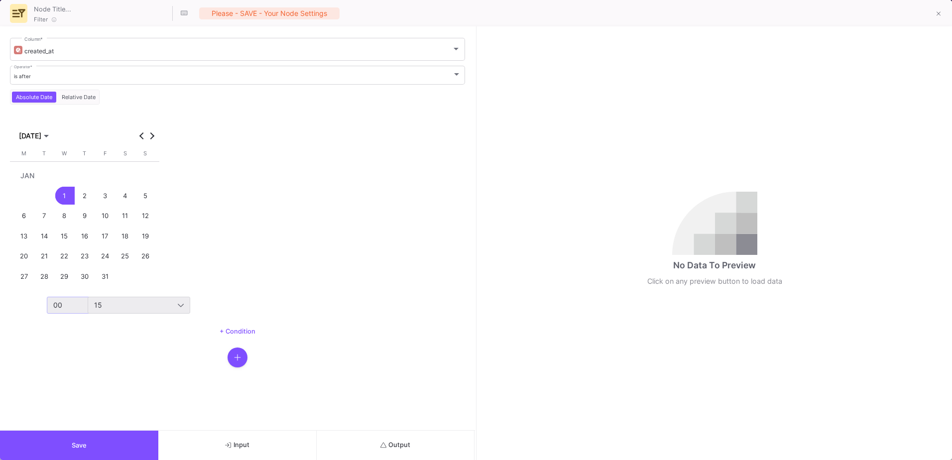
click at [138, 305] on div "15" at bounding box center [136, 305] width 84 height 8
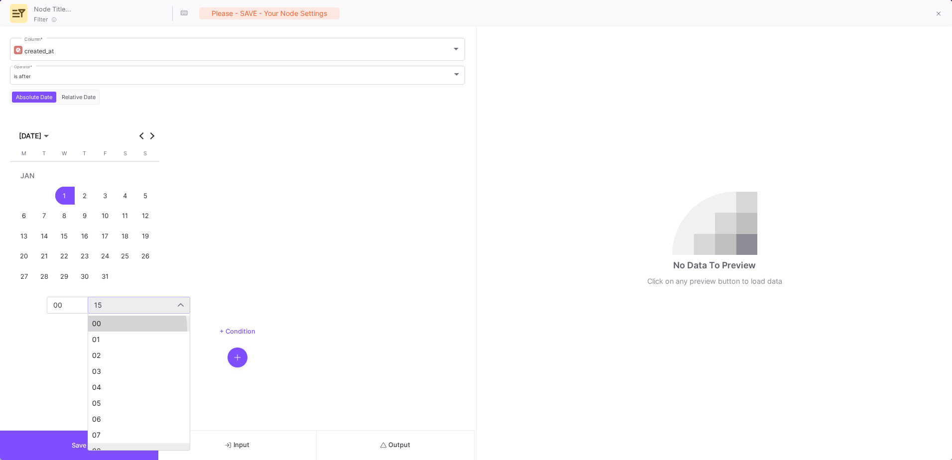
click at [132, 328] on mat-option "00" at bounding box center [139, 324] width 102 height 16
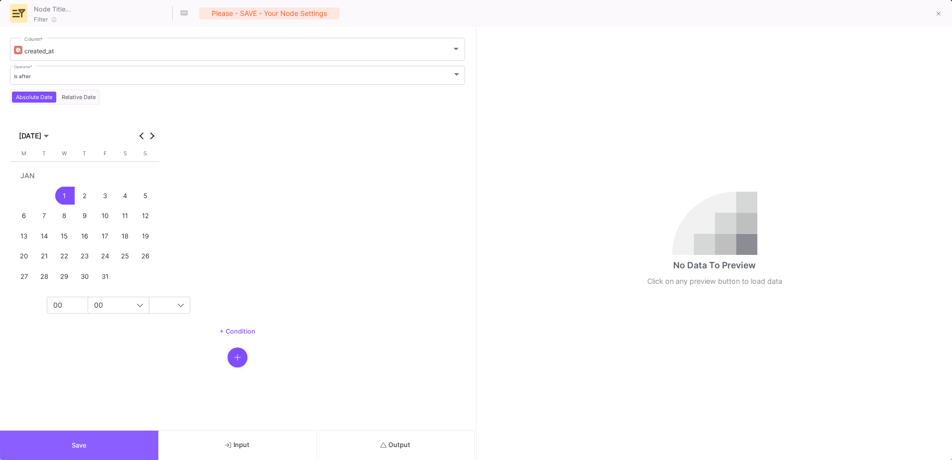
click at [98, 443] on button "Save" at bounding box center [79, 445] width 158 height 29
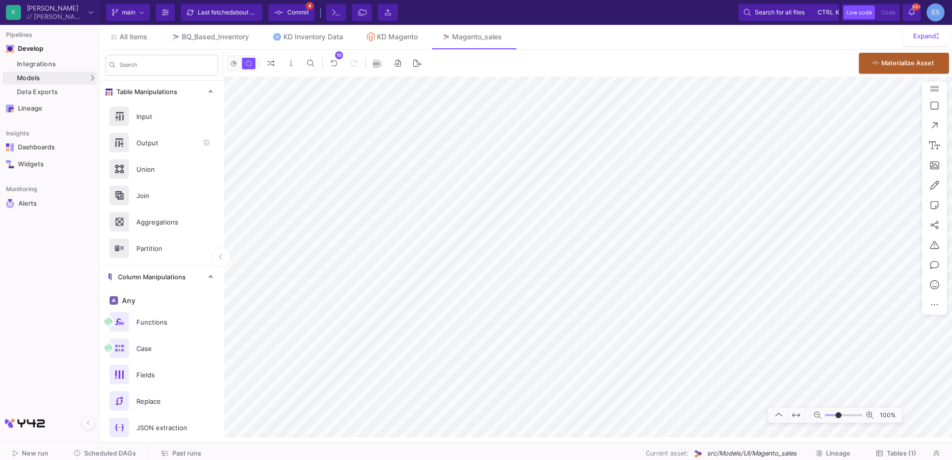
click at [150, 149] on div "Output" at bounding box center [164, 142] width 69 height 15
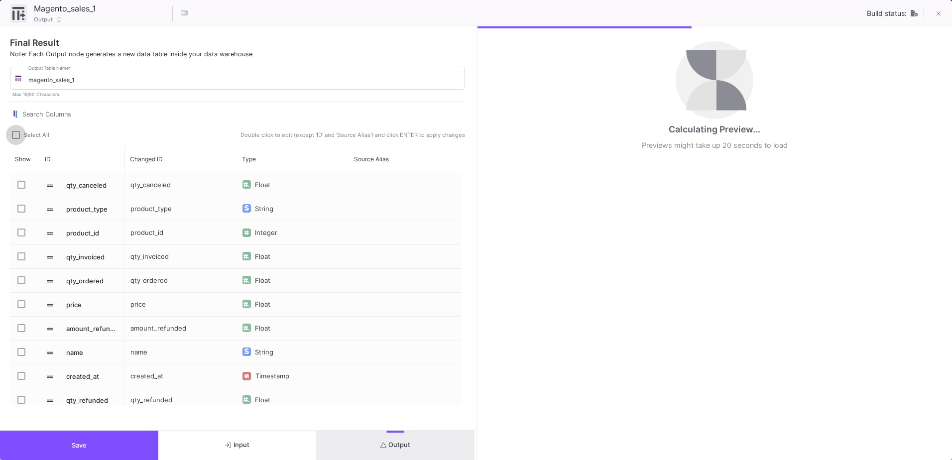
click at [38, 138] on span "Select All" at bounding box center [36, 134] width 25 height 7
click at [16, 139] on input "Select All" at bounding box center [15, 139] width 0 height 0
checkbox input "true"
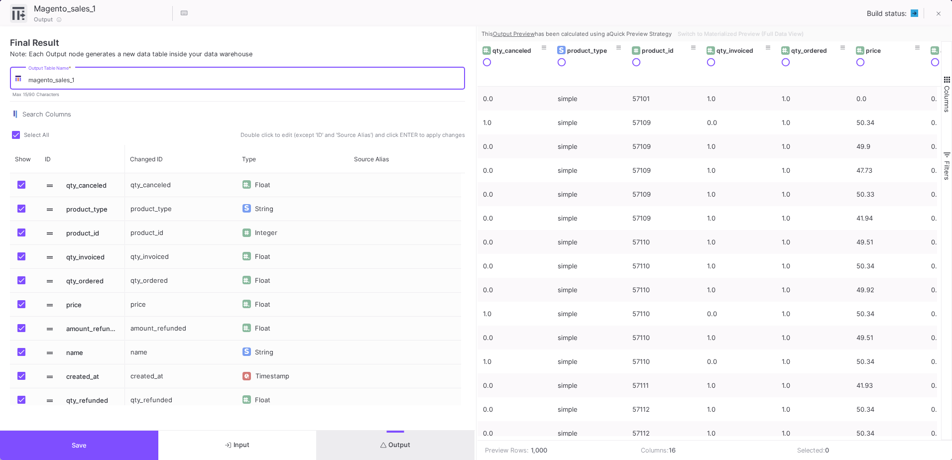
click at [84, 81] on input "magento_sales_1" at bounding box center [244, 79] width 432 height 7
drag, startPoint x: 118, startPoint y: 80, endPoint x: 71, endPoint y: 83, distance: 46.9
click at [71, 83] on input "magento_sales_after2025" at bounding box center [244, 79] width 432 height 7
type input "magento_sales_after2025"
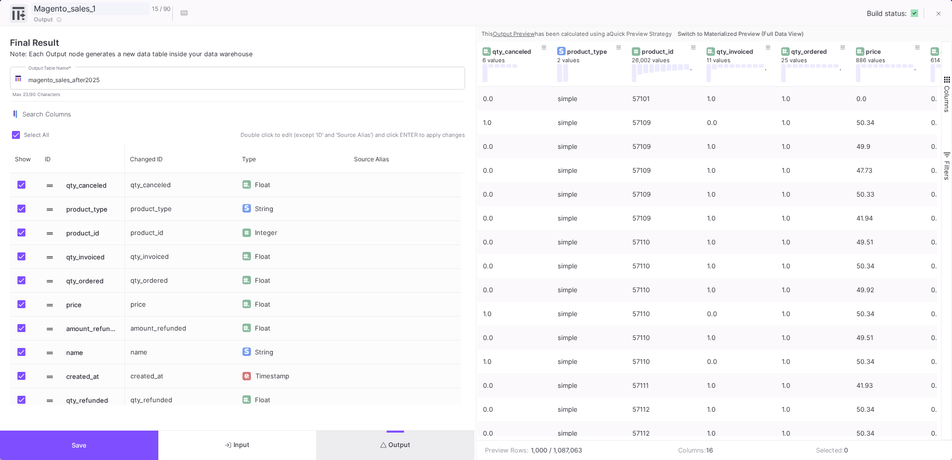
drag, startPoint x: 112, startPoint y: 6, endPoint x: 92, endPoint y: 6, distance: 20.4
click at [92, 6] on input "Magento_sales_1" at bounding box center [90, 8] width 118 height 13
paste input "after2025"
type input "Magento_sales_after2025"
click at [85, 444] on span "Save" at bounding box center [79, 445] width 15 height 7
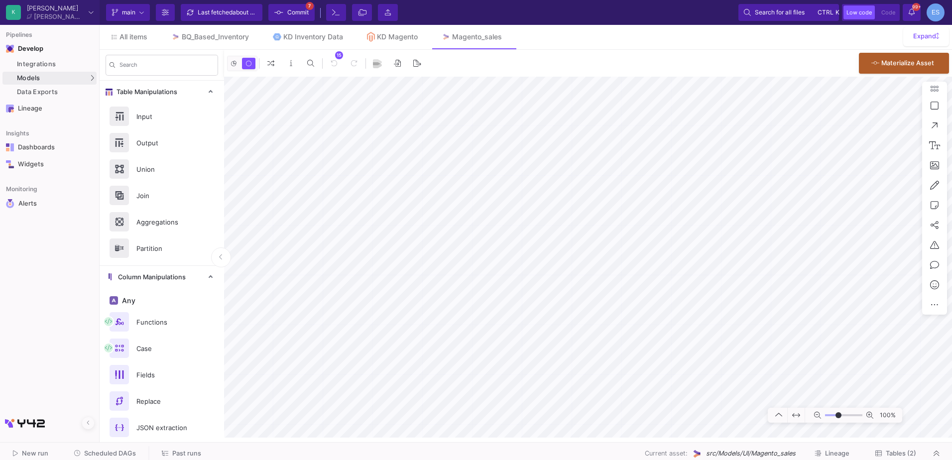
scroll to position [478, 0]
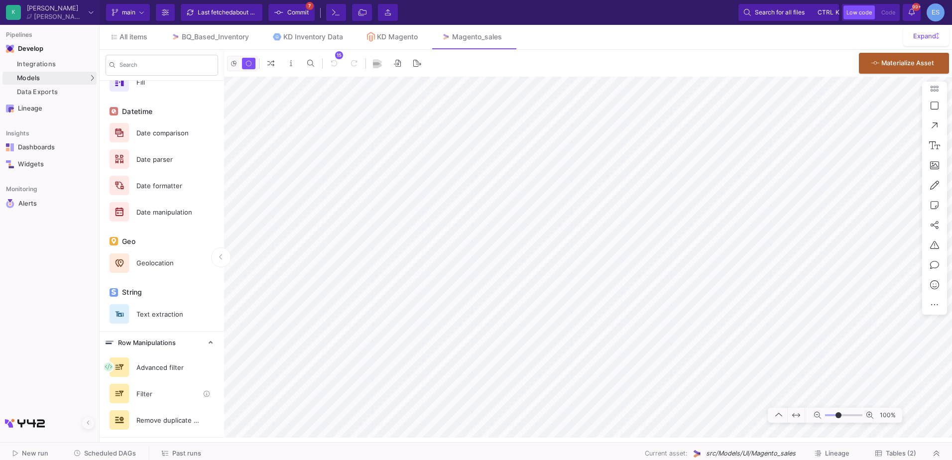
click at [164, 393] on div "Filter" at bounding box center [164, 393] width 69 height 15
click at [394, 33] on div "KD Magento" at bounding box center [397, 37] width 41 height 8
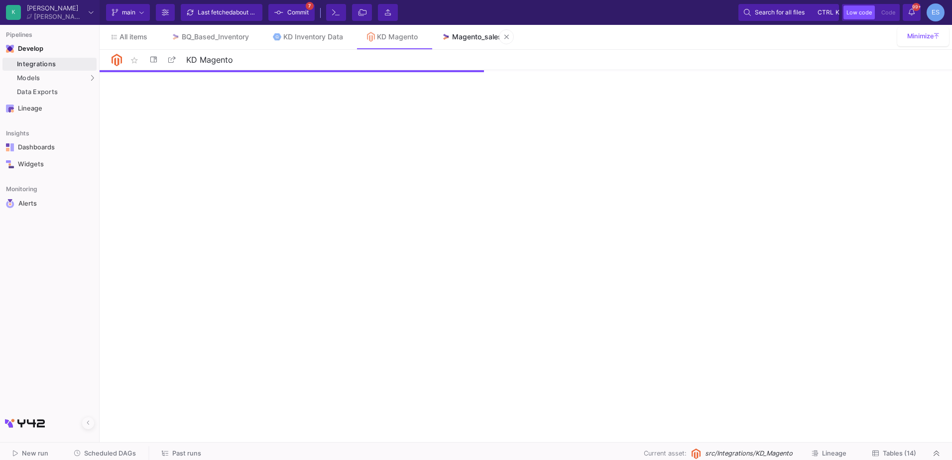
click at [459, 41] on link "Magento_sales" at bounding box center [472, 37] width 84 height 24
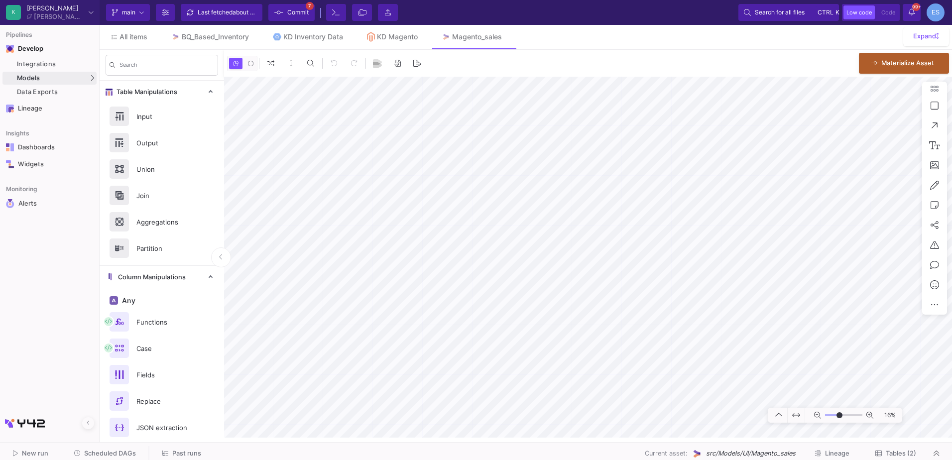
click at [840, 413] on input "range" at bounding box center [843, 415] width 37 height 12
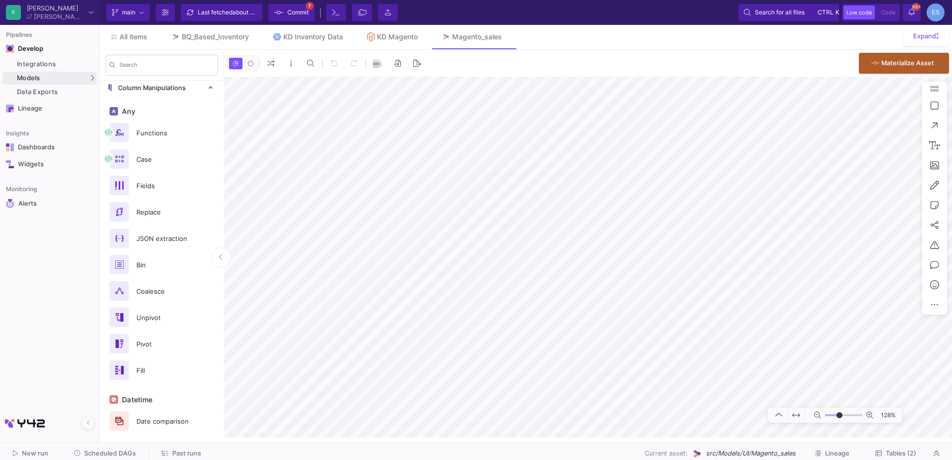
scroll to position [478, 0]
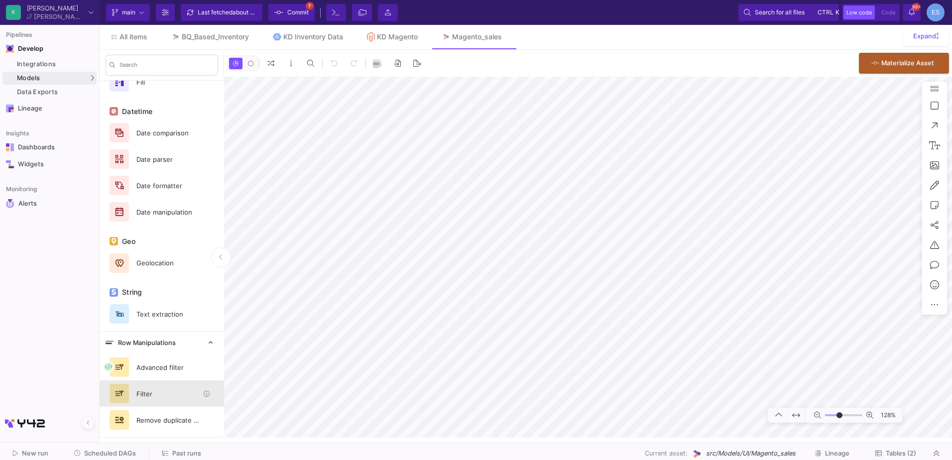
click at [166, 391] on div "Filter" at bounding box center [164, 393] width 69 height 15
drag, startPoint x: 836, startPoint y: 416, endPoint x: 822, endPoint y: 413, distance: 13.9
click at [825, 413] on input "range" at bounding box center [843, 415] width 37 height 12
drag, startPoint x: 826, startPoint y: 414, endPoint x: 836, endPoint y: 410, distance: 10.7
type input "-12"
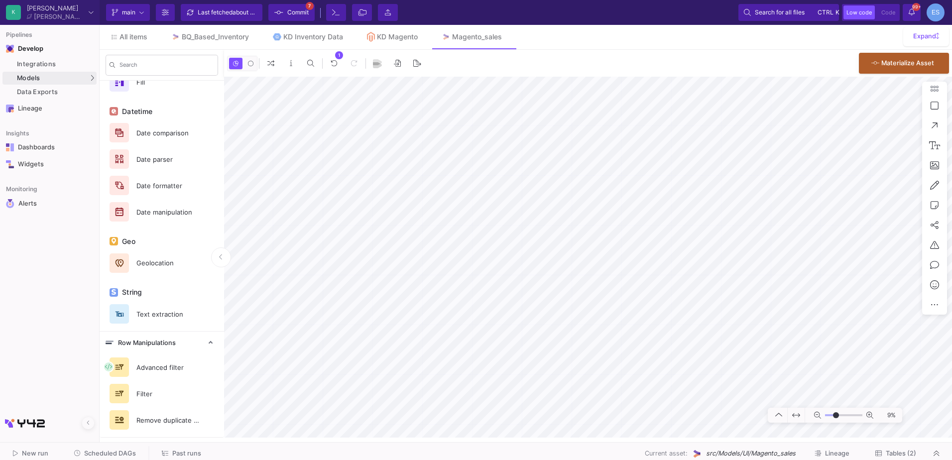
click at [836, 410] on input "range" at bounding box center [843, 415] width 37 height 12
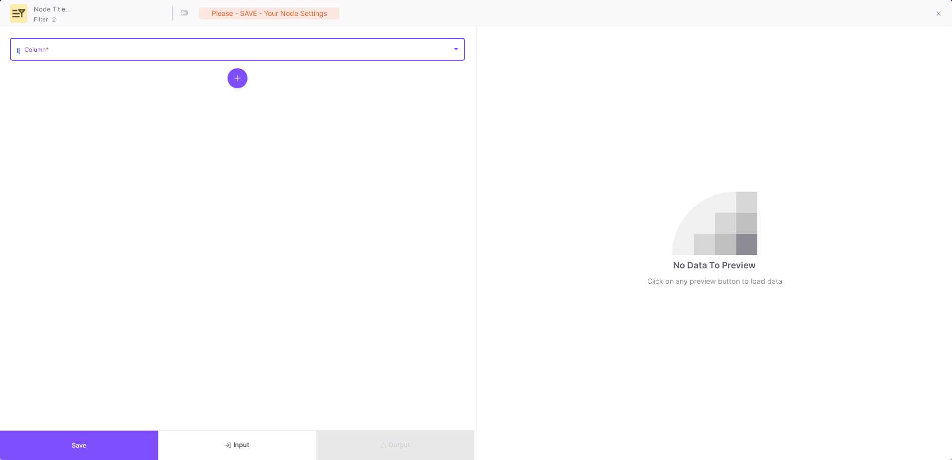
click at [84, 53] on span at bounding box center [237, 50] width 427 height 7
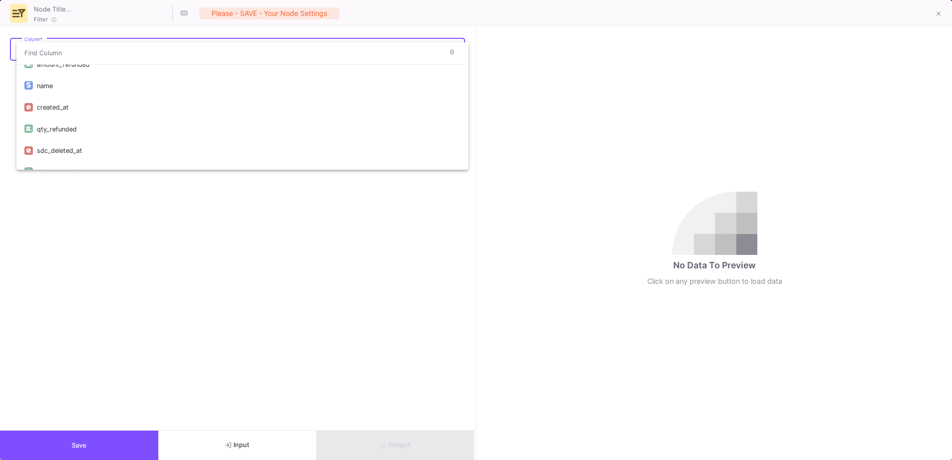
scroll to position [138, 0]
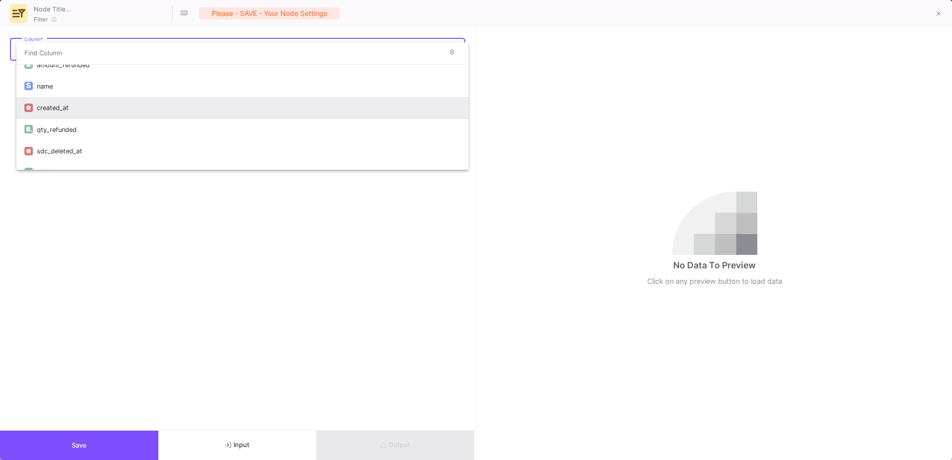
click at [77, 113] on div "created_at" at bounding box center [249, 107] width 424 height 21
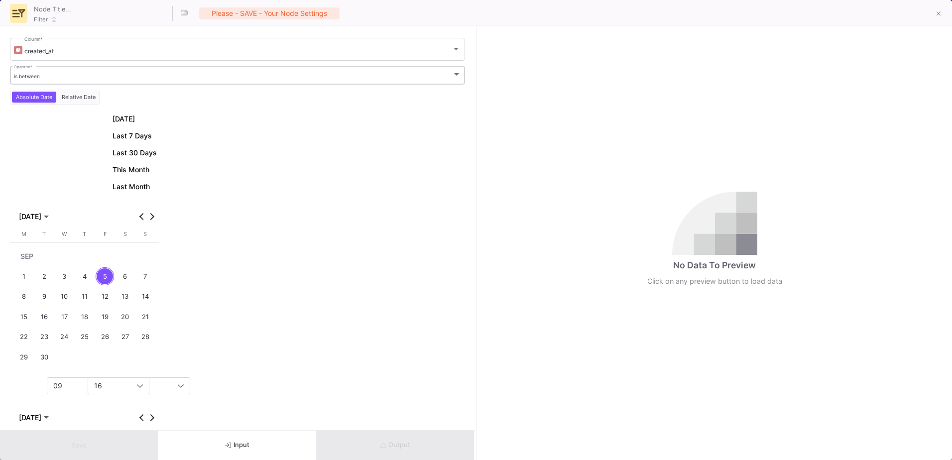
click at [70, 80] on div "is between Operator *" at bounding box center [238, 74] width 448 height 20
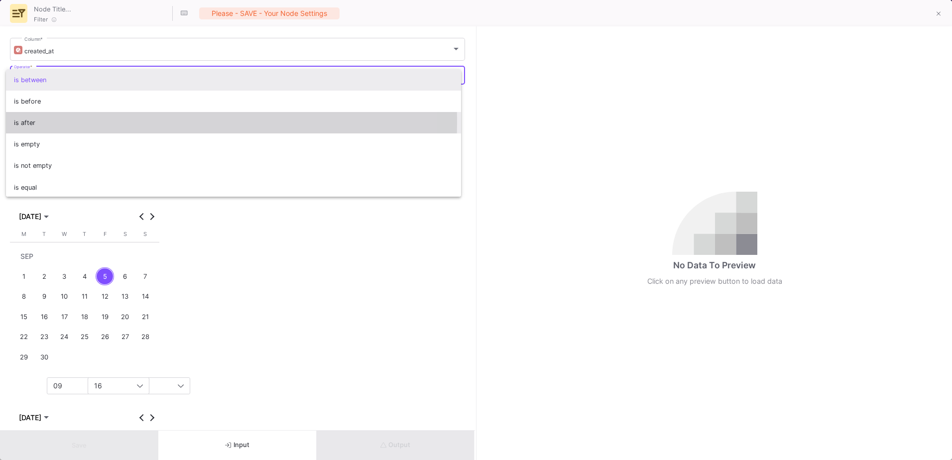
click at [67, 122] on span "is after" at bounding box center [234, 122] width 440 height 21
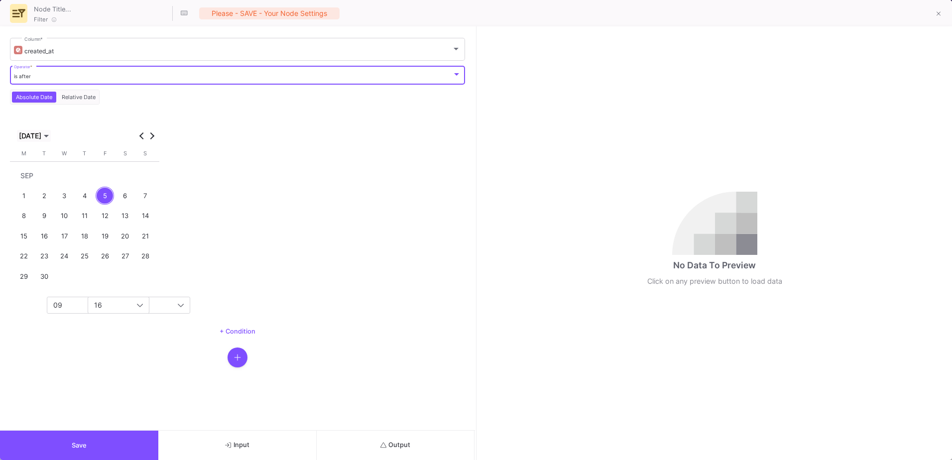
click at [23, 132] on span "[DATE]" at bounding box center [30, 136] width 22 height 8
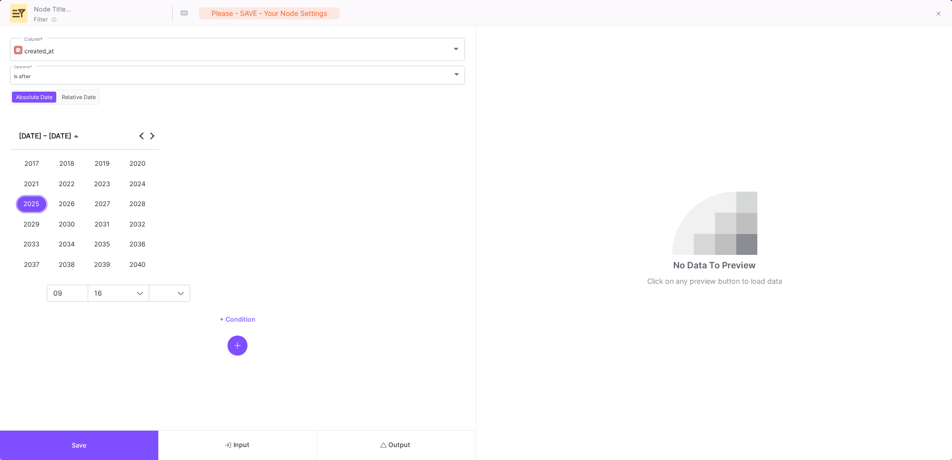
click at [99, 185] on div "2023" at bounding box center [103, 184] width 32 height 18
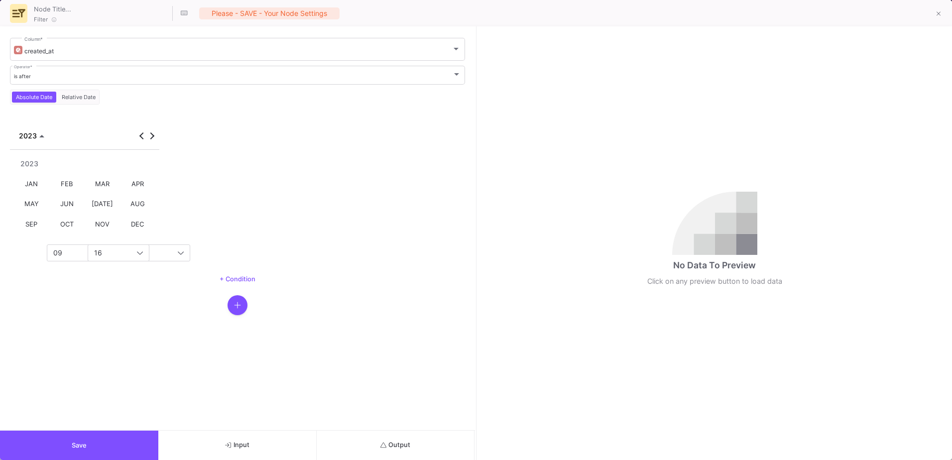
click at [33, 181] on div "JAN" at bounding box center [32, 184] width 32 height 18
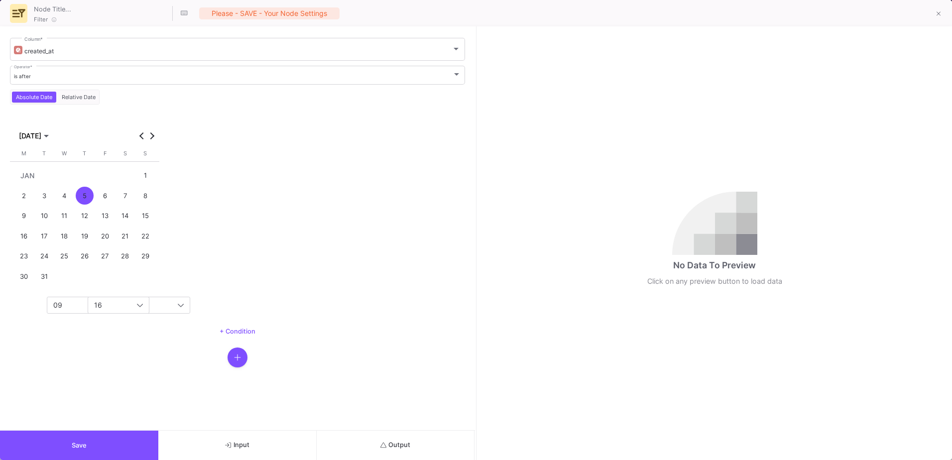
click at [148, 177] on div "1" at bounding box center [145, 175] width 18 height 18
click at [72, 311] on div "09" at bounding box center [98, 305] width 90 height 16
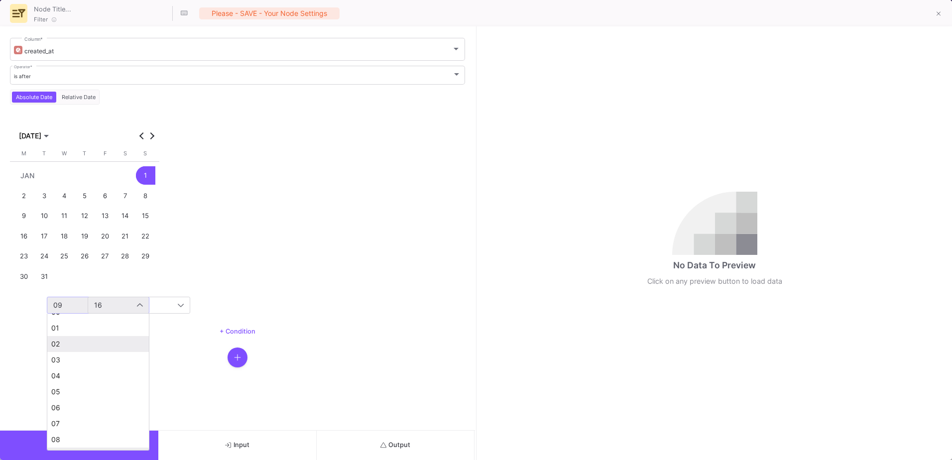
scroll to position [0, 0]
click at [72, 328] on mat-option "00" at bounding box center [98, 324] width 102 height 16
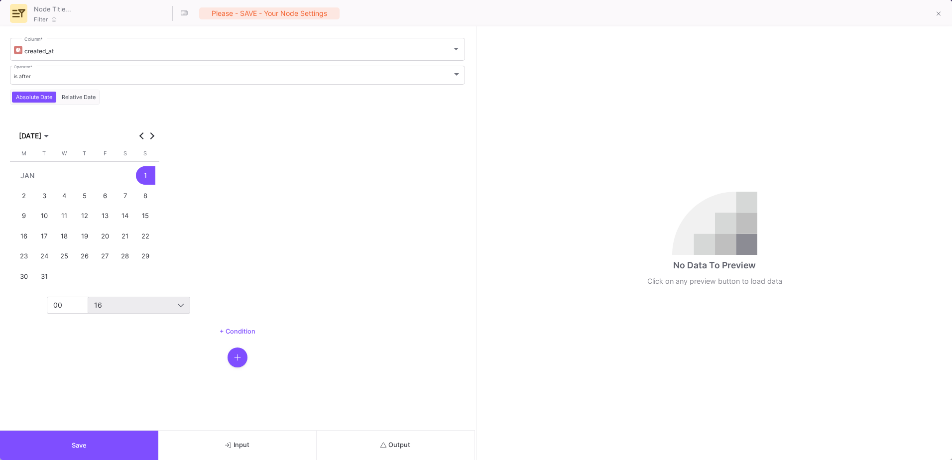
click at [99, 313] on div "16" at bounding box center [139, 305] width 103 height 17
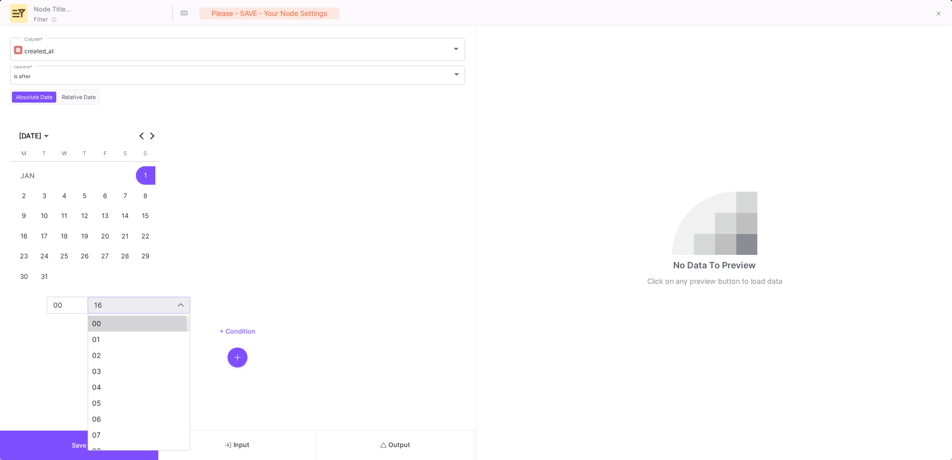
click at [105, 330] on mat-option "00" at bounding box center [139, 324] width 102 height 16
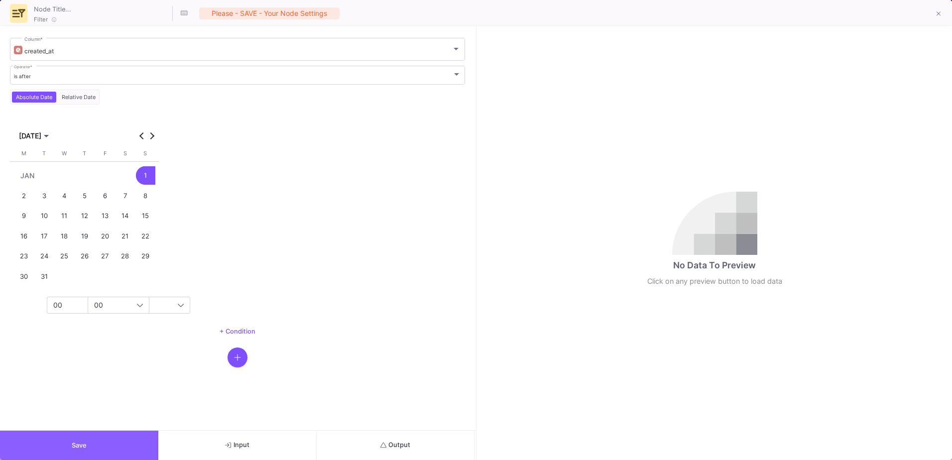
click at [110, 445] on button "Save" at bounding box center [79, 445] width 158 height 29
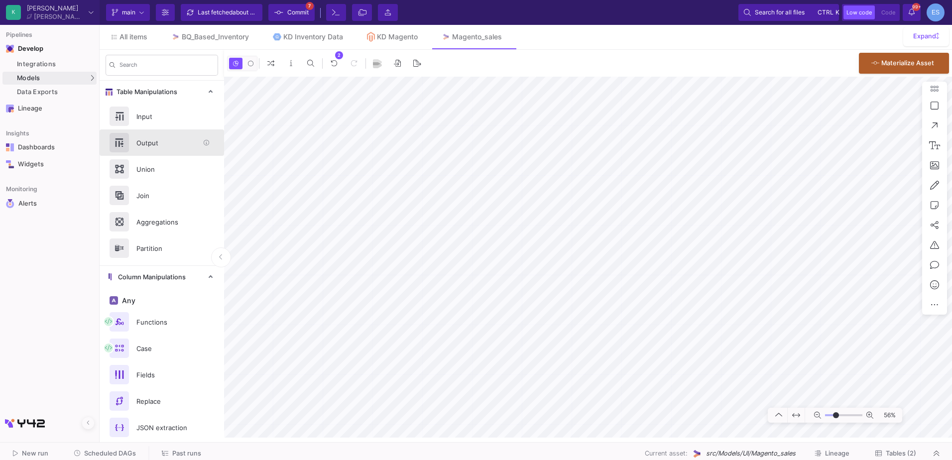
click at [162, 143] on div "Output" at bounding box center [164, 142] width 69 height 15
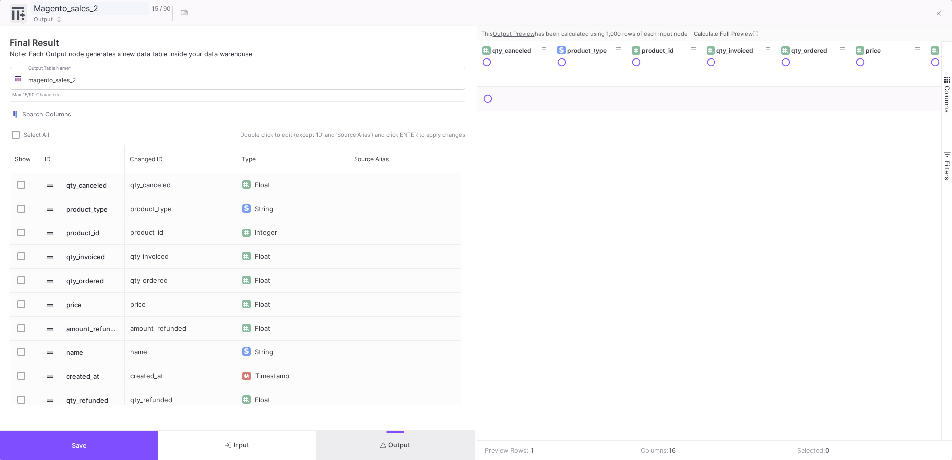
click at [102, 7] on input "Magento_sales_2" at bounding box center [90, 8] width 118 height 13
type input "Magento_sales_after2023"
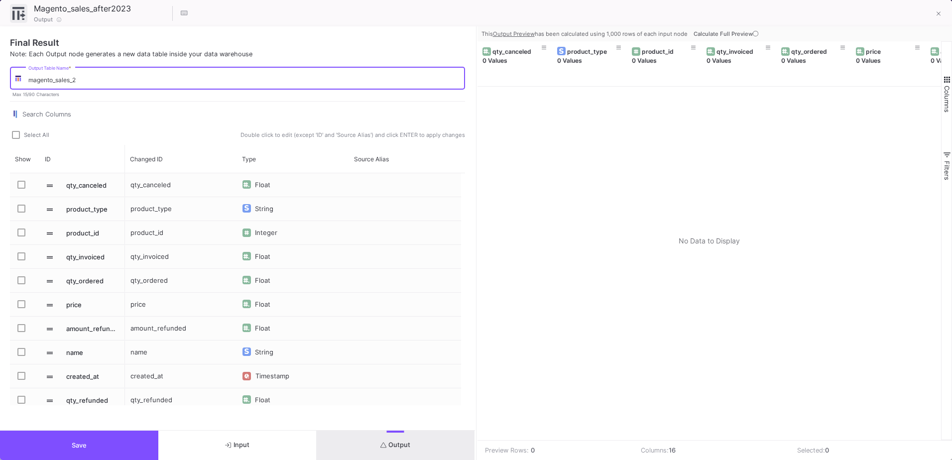
click at [92, 76] on input "magento_sales_2" at bounding box center [244, 79] width 432 height 7
type input "magento_sales_after2023"
click at [25, 135] on span "Select All" at bounding box center [36, 134] width 25 height 7
click at [16, 139] on input "Select All" at bounding box center [15, 139] width 0 height 0
checkbox input "true"
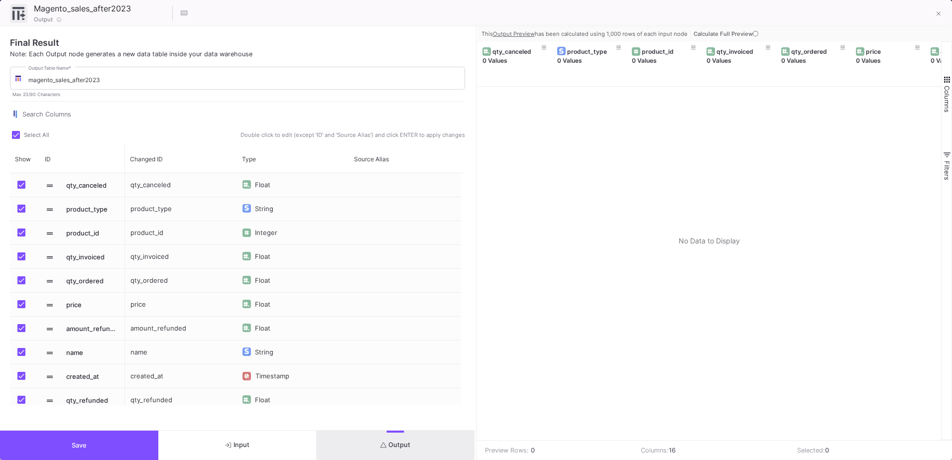
click at [79, 436] on button "Save" at bounding box center [79, 445] width 158 height 29
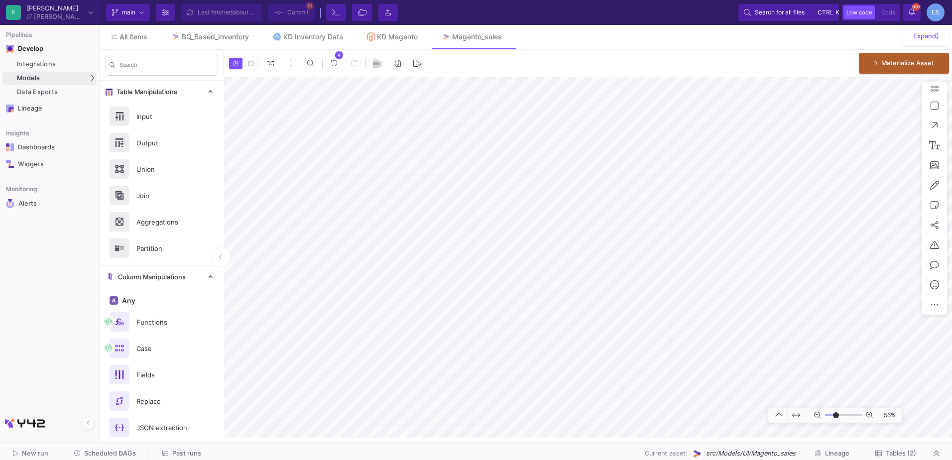
click at [285, 15] on y42-git-commit-button "Commit 10" at bounding box center [291, 12] width 52 height 17
click at [302, 14] on span "Commit" at bounding box center [297, 12] width 21 height 15
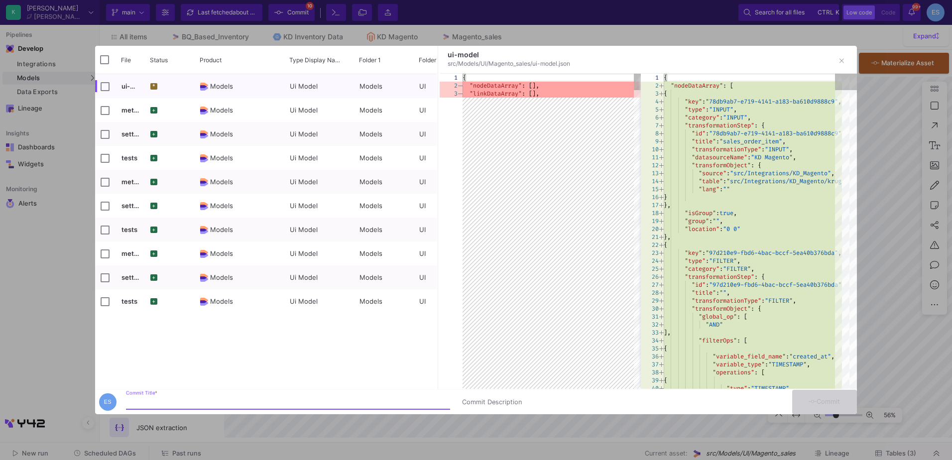
click at [177, 399] on input "Commit Title *" at bounding box center [288, 402] width 324 height 8
type input "spliting sales"
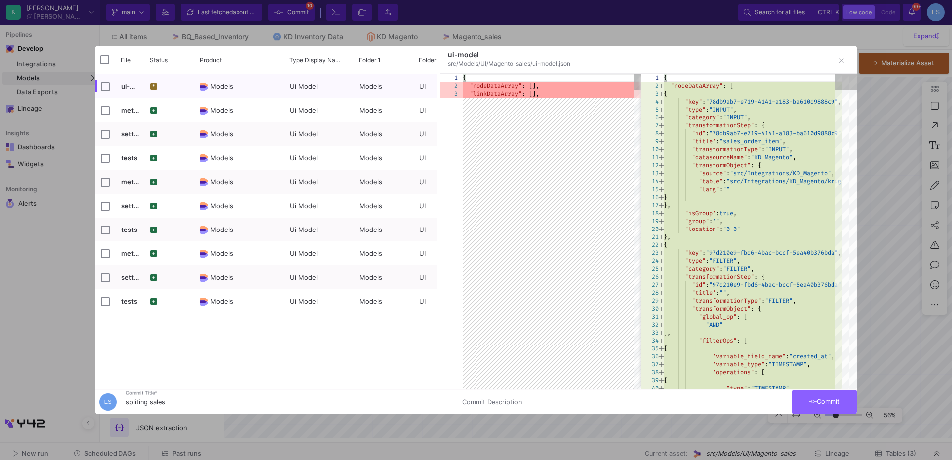
click at [844, 396] on button "Commit" at bounding box center [824, 402] width 65 height 24
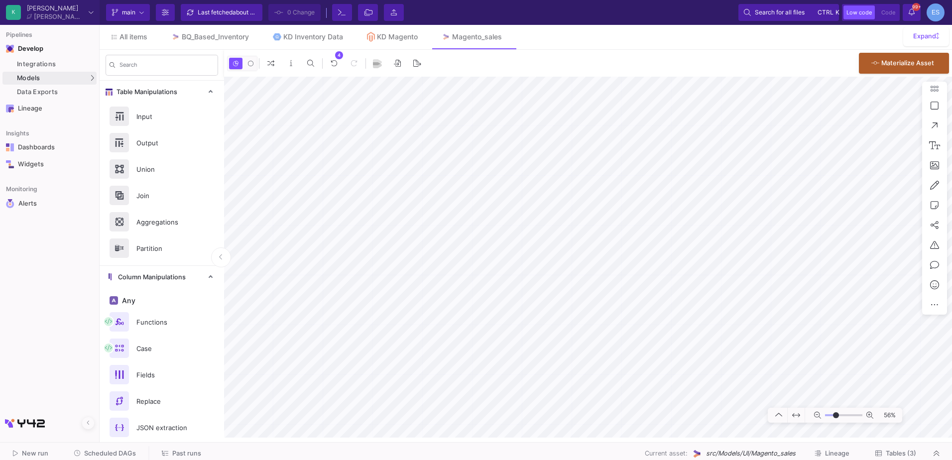
click at [893, 456] on span "Tables (3)" at bounding box center [901, 453] width 30 height 7
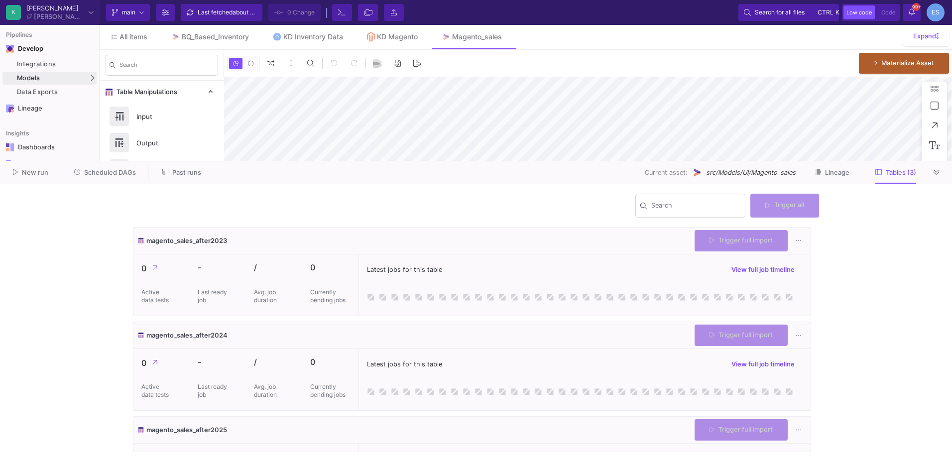
type input "0"
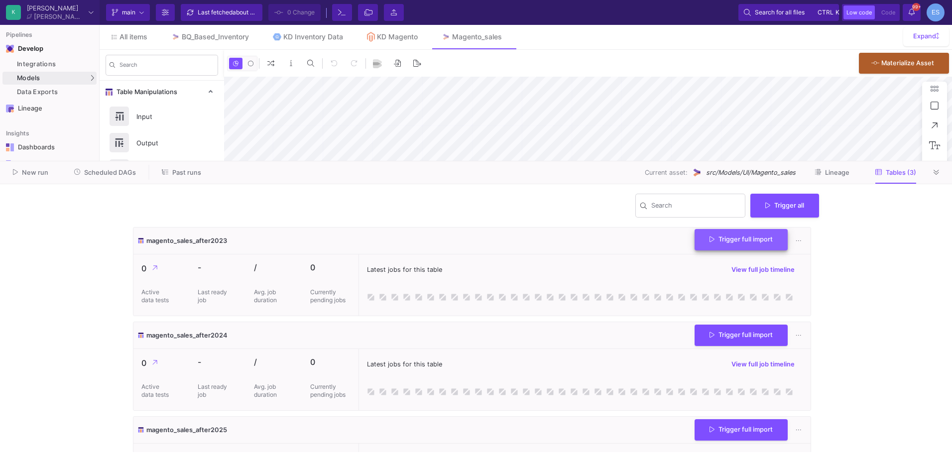
click at [746, 247] on button "Trigger full import" at bounding box center [741, 239] width 93 height 21
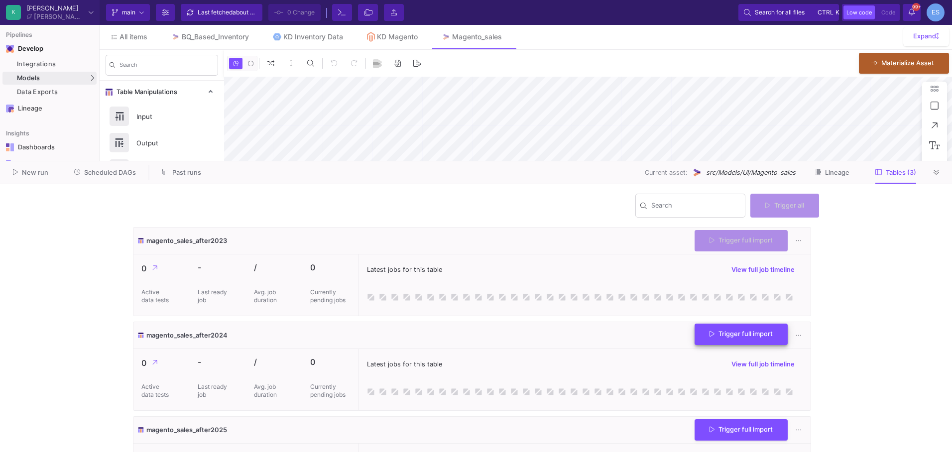
click at [733, 336] on span "Trigger full import" at bounding box center [741, 333] width 63 height 7
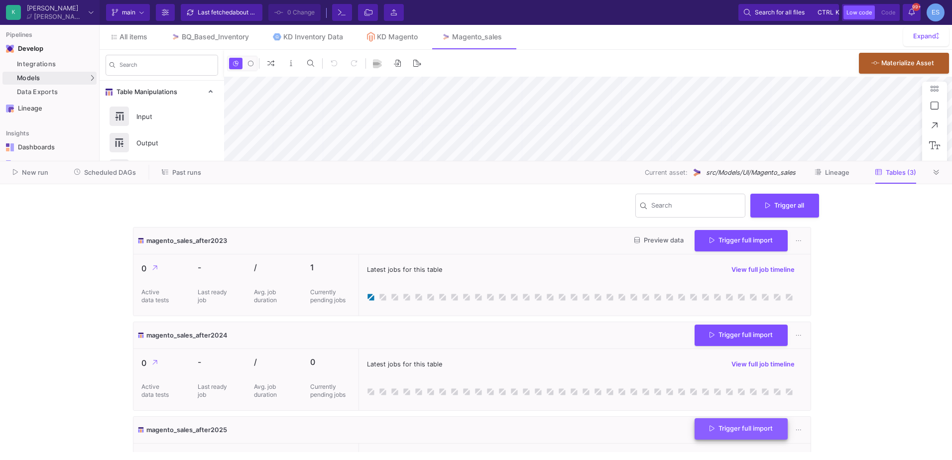
click at [736, 425] on span "Trigger full import" at bounding box center [741, 428] width 63 height 7
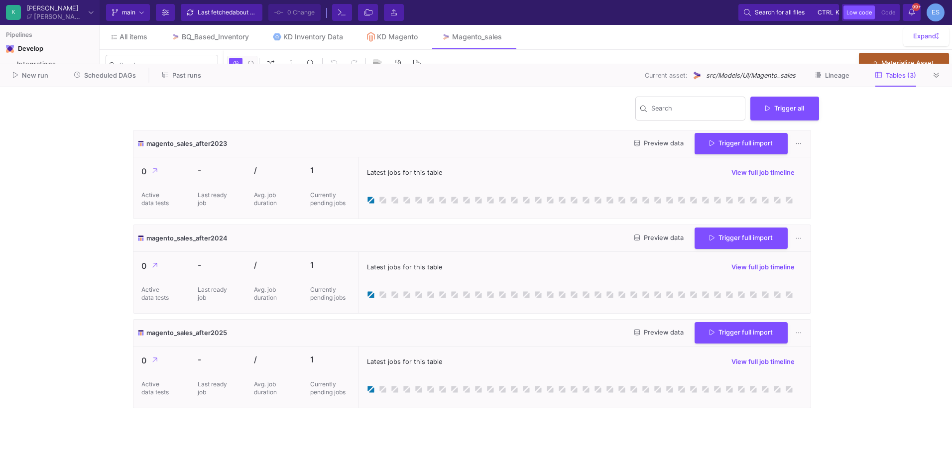
drag, startPoint x: 466, startPoint y: 160, endPoint x: 480, endPoint y: 63, distance: 98.0
click at [480, 63] on as-split "K [PERSON_NAME] [PERSON_NAME] Current branch main Branch Options Last fetched a…" at bounding box center [476, 230] width 952 height 460
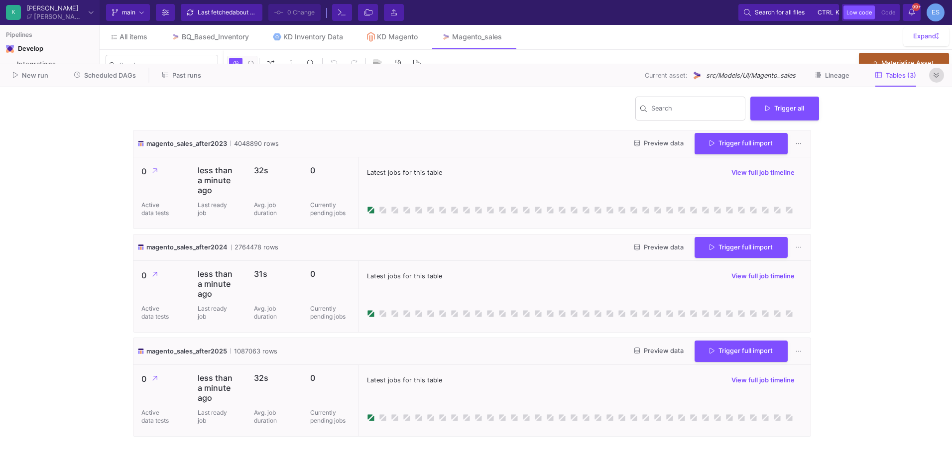
click at [938, 75] on icon at bounding box center [936, 75] width 5 height 6
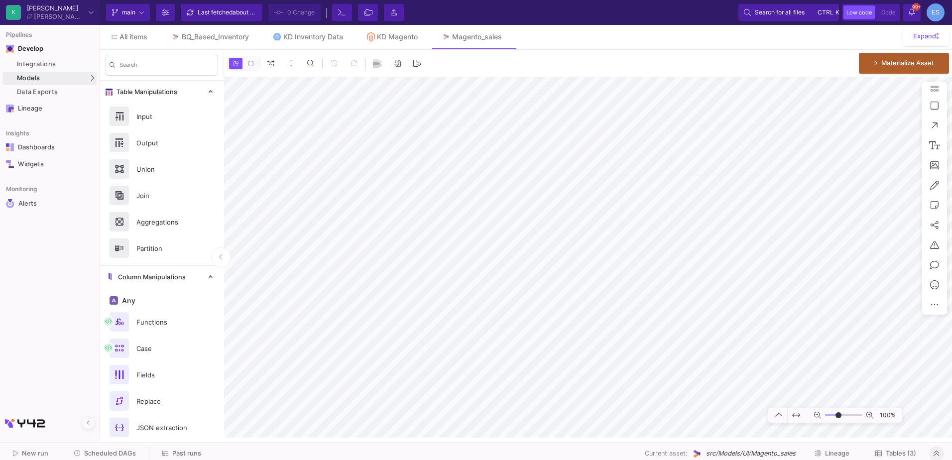
click at [910, 449] on button "Tables (3)" at bounding box center [895, 453] width 65 height 15
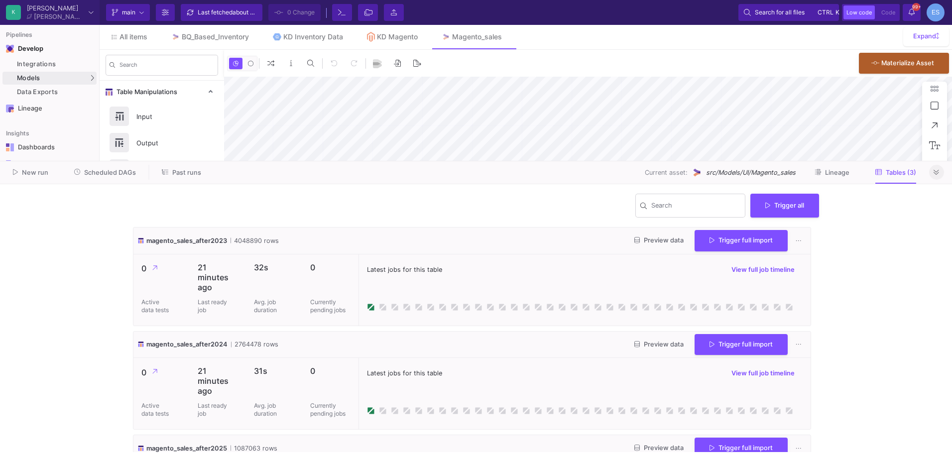
click at [196, 241] on span "magento_sales_after2023" at bounding box center [186, 240] width 81 height 9
click at [216, 342] on span "magento_sales_after2024" at bounding box center [186, 344] width 81 height 9
copy span "magento_sales_after2024"
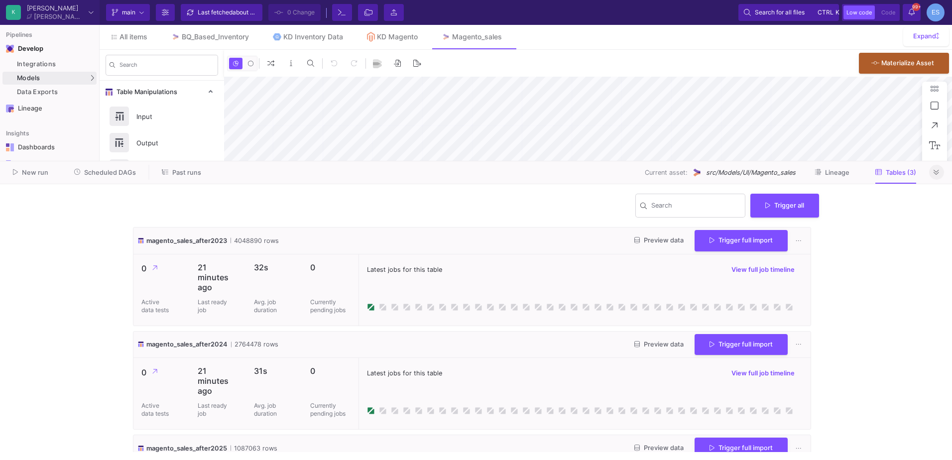
click at [296, 379] on div "31s Avg. job duration" at bounding box center [274, 393] width 56 height 71
drag, startPoint x: 233, startPoint y: 342, endPoint x: 241, endPoint y: 345, distance: 8.0
click at [241, 345] on span "2764478 rows" at bounding box center [254, 344] width 47 height 9
click at [238, 348] on span "2764478 rows" at bounding box center [254, 344] width 47 height 9
drag, startPoint x: 238, startPoint y: 348, endPoint x: 239, endPoint y: 240, distance: 108.1
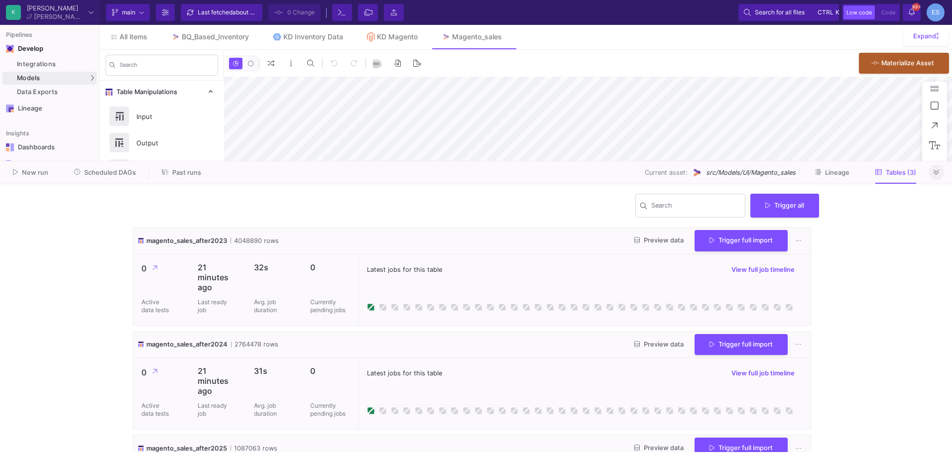
click at [239, 240] on span "4048890 rows" at bounding box center [255, 240] width 48 height 9
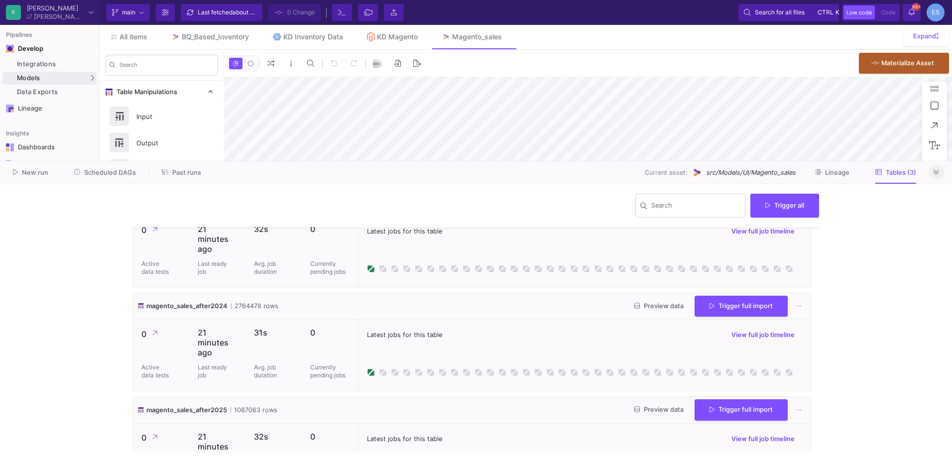
scroll to position [82, 0]
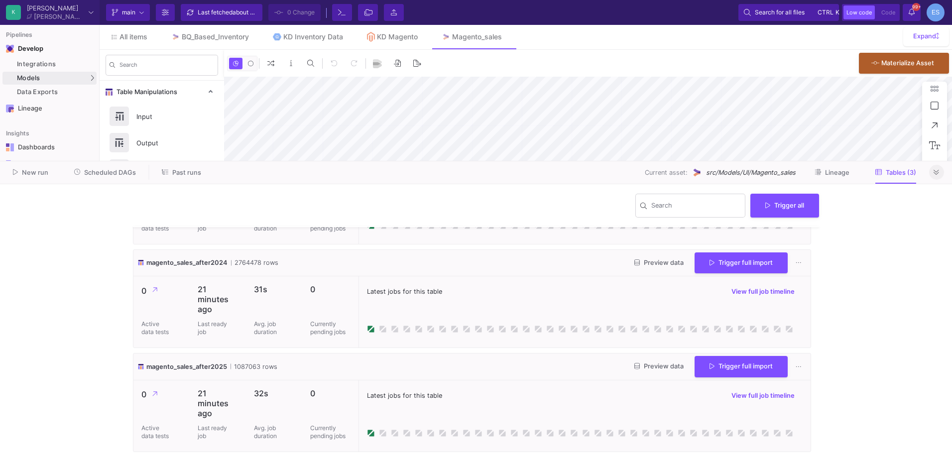
click at [648, 263] on span "Preview data" at bounding box center [658, 262] width 49 height 7
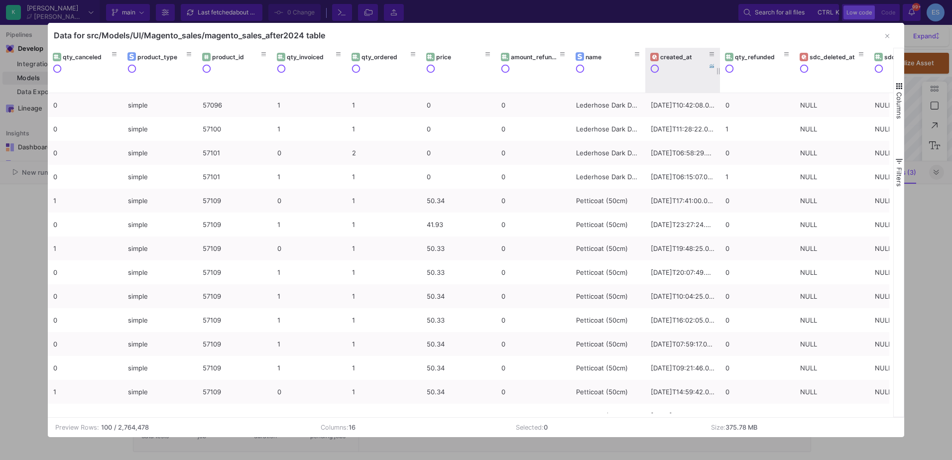
click at [677, 64] on div at bounding box center [687, 76] width 75 height 25
click at [682, 55] on div "created_at" at bounding box center [684, 56] width 49 height 7
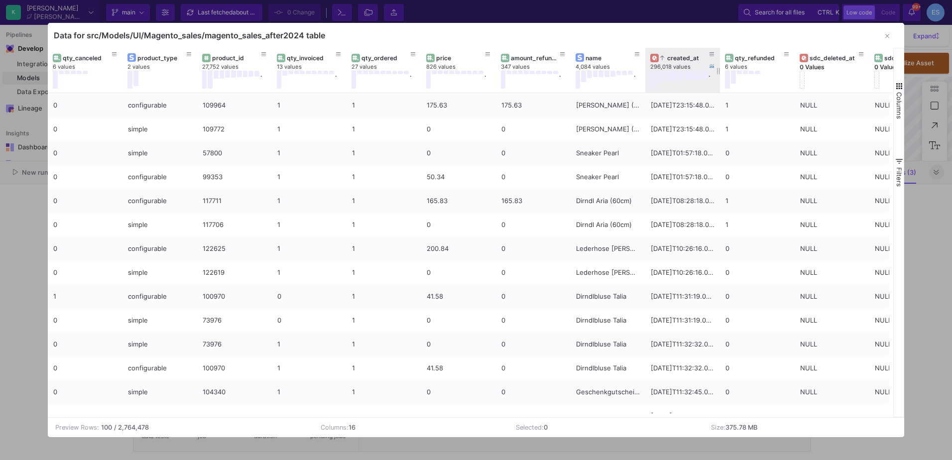
click at [683, 59] on div "created_at" at bounding box center [684, 57] width 49 height 7
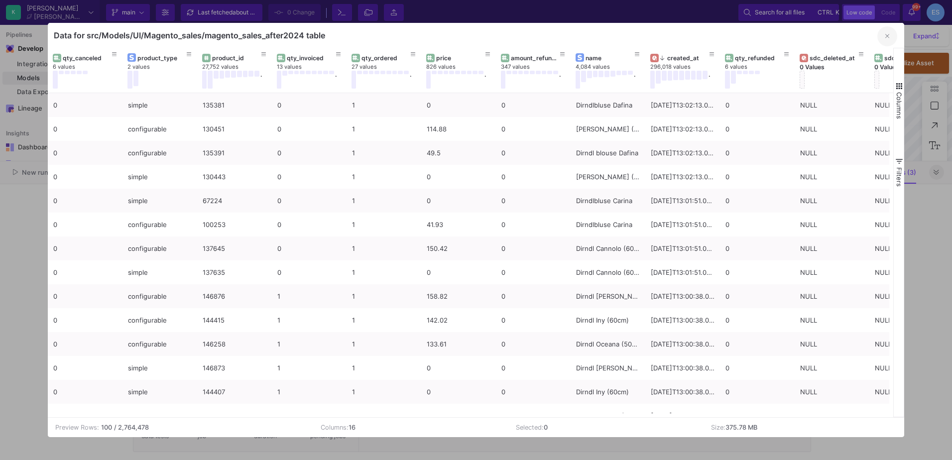
click at [888, 37] on icon "button" at bounding box center [887, 36] width 4 height 6
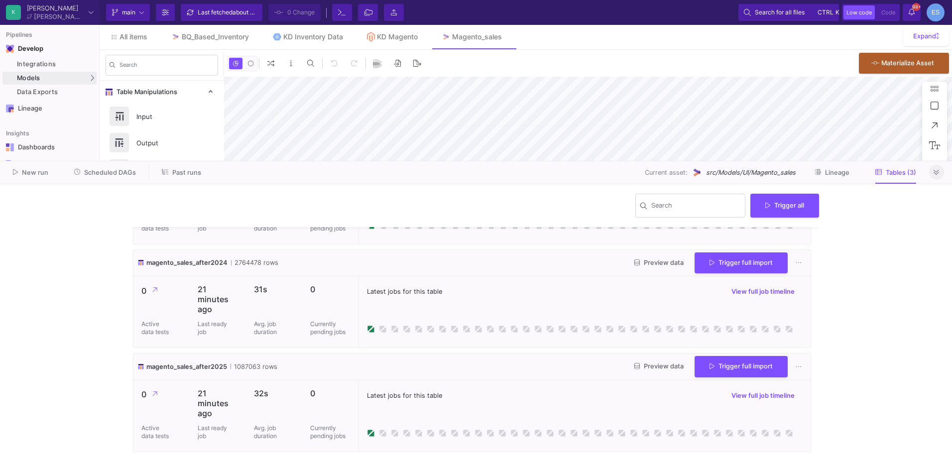
click at [890, 330] on y42-wrapper "Search Trigger all magento_sales_after2023 4048890 rows Preview data Trigger fu…" at bounding box center [476, 322] width 952 height 276
